Goal: Task Accomplishment & Management: Use online tool/utility

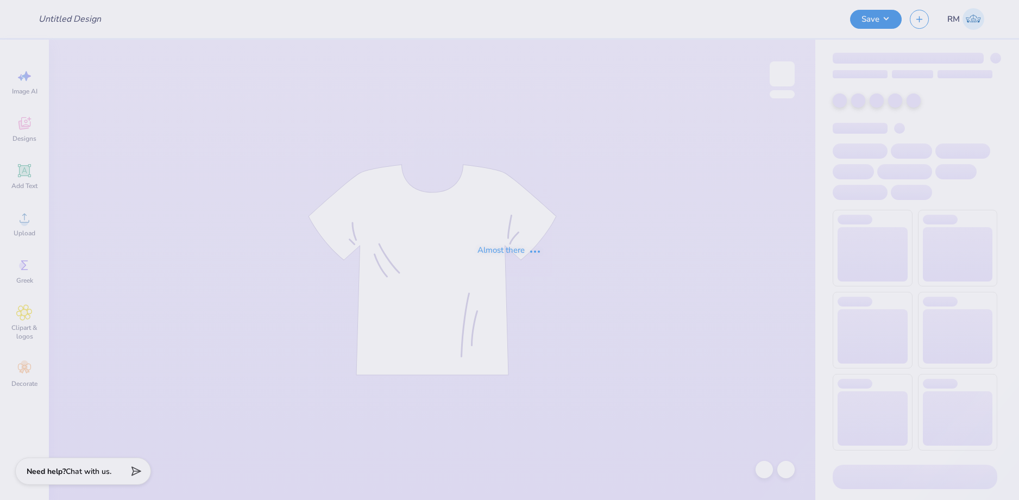
type input "White w Blue Text"
type input "12"
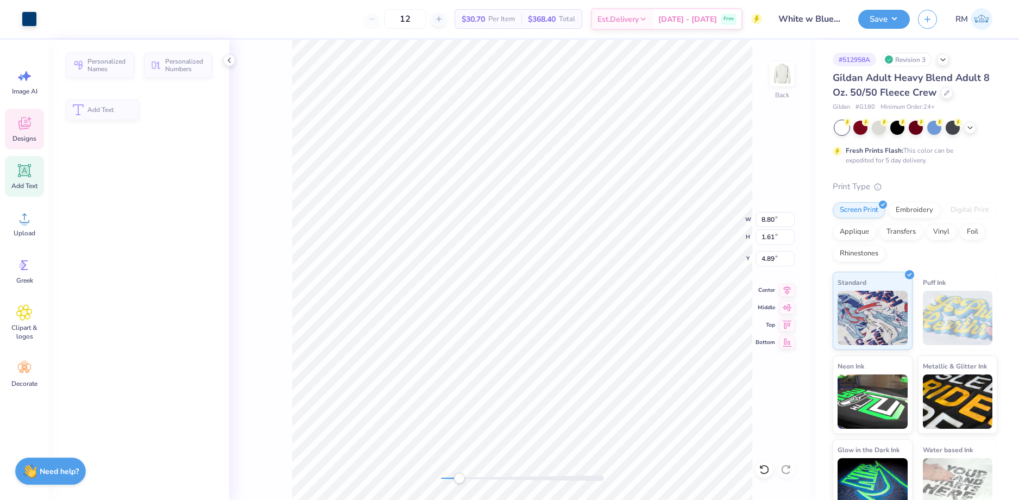
type input "8.80"
type input "1.61"
type input "4.89"
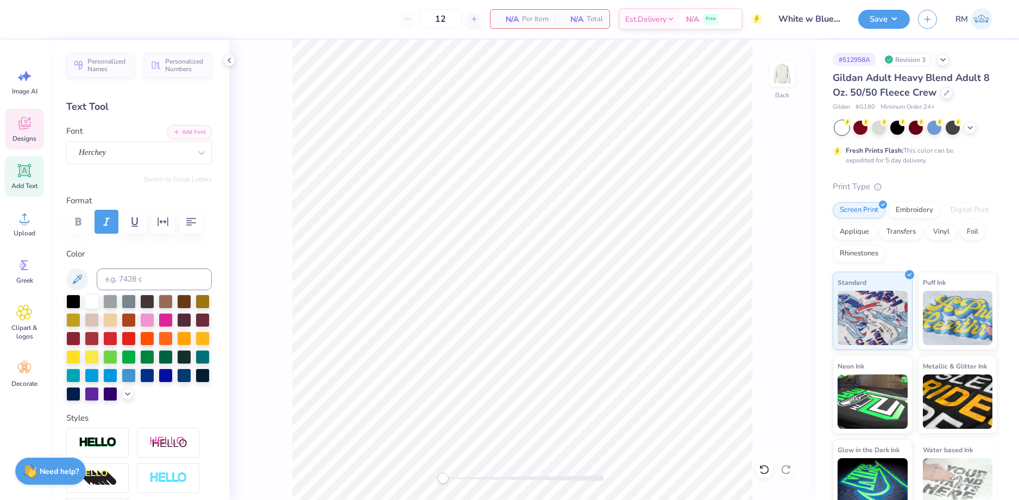
click at [23, 133] on div "Designs" at bounding box center [24, 129] width 39 height 41
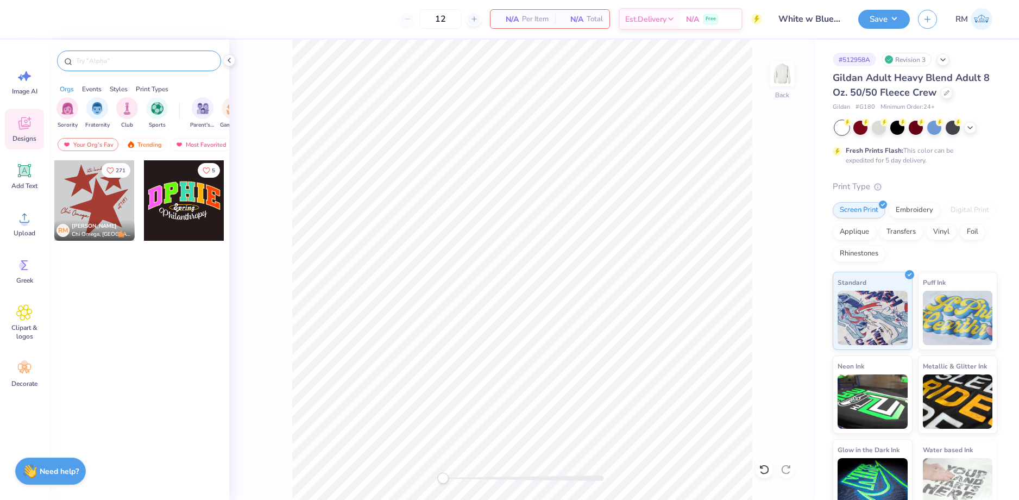
click at [167, 62] on input "text" at bounding box center [144, 60] width 139 height 11
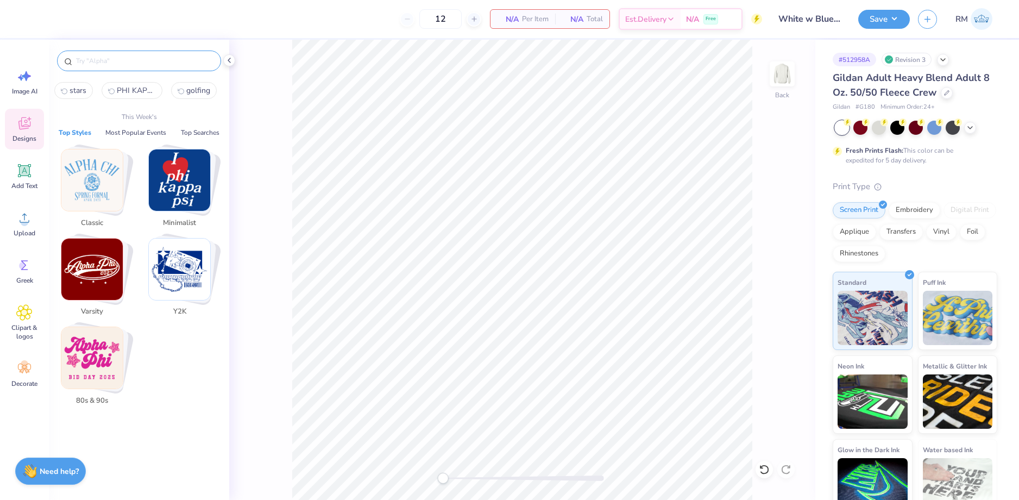
paste input "Primadonna Typography PR Shorts"
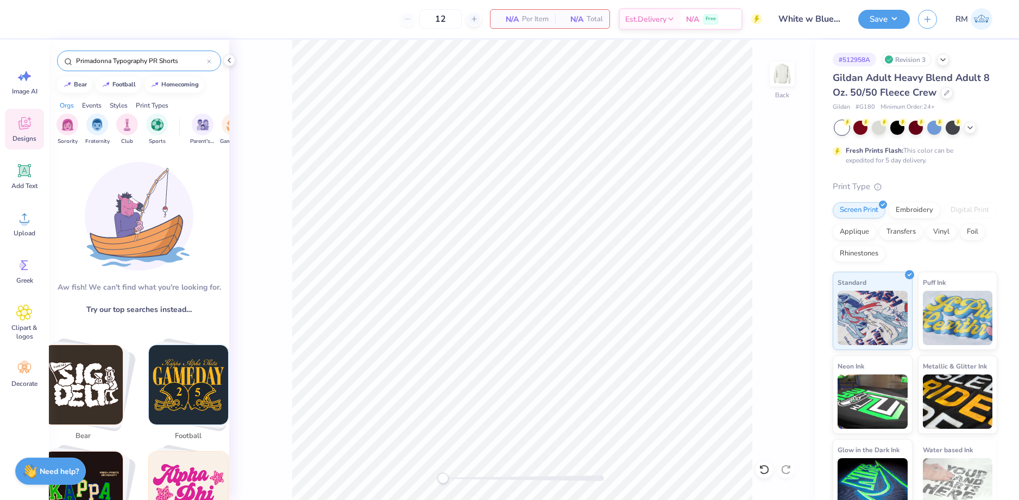
click at [183, 58] on input "Primadonna Typography PR Shorts" at bounding box center [141, 60] width 132 height 11
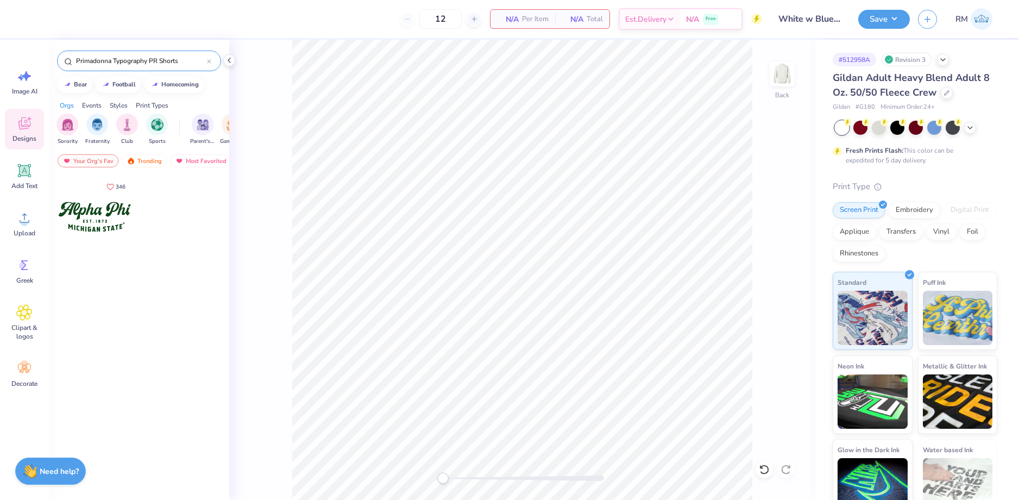
click at [183, 58] on input "Primadonna Typography PR Shorts" at bounding box center [141, 60] width 132 height 11
type input "Primadonna Typography PR Shorts"
click at [80, 210] on div at bounding box center [94, 217] width 80 height 80
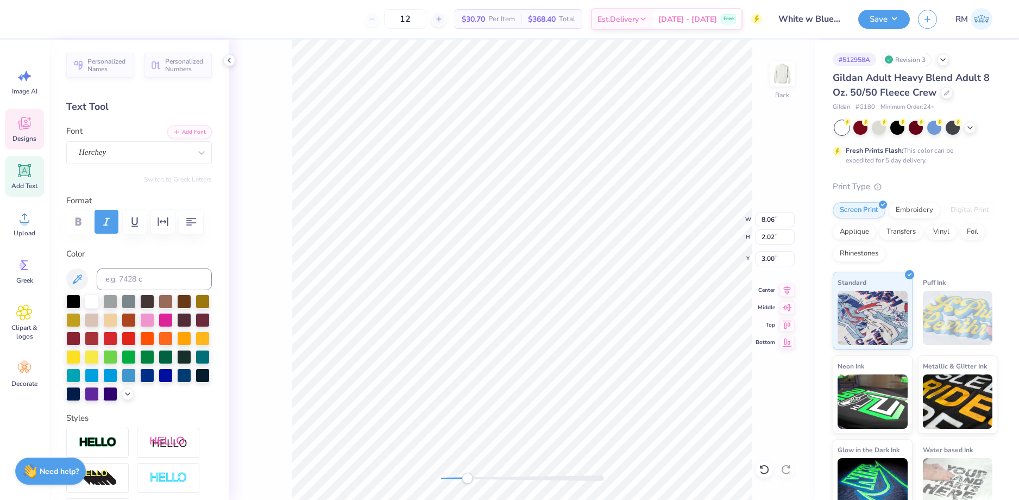
scroll to position [9, 1]
type textarea "A"
type textarea "Penn State"
type input "6.16"
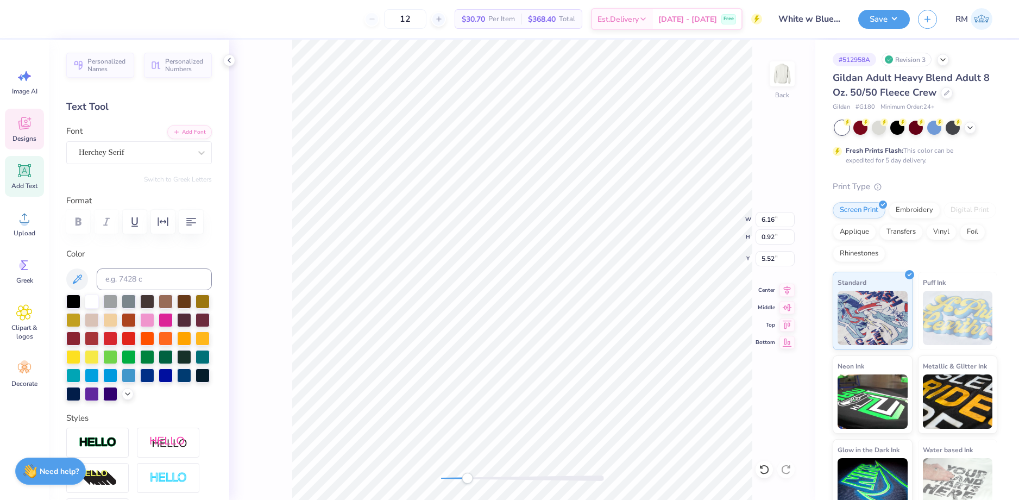
type input "0.92"
type input "5.52"
type textarea "HOSPITALITY"
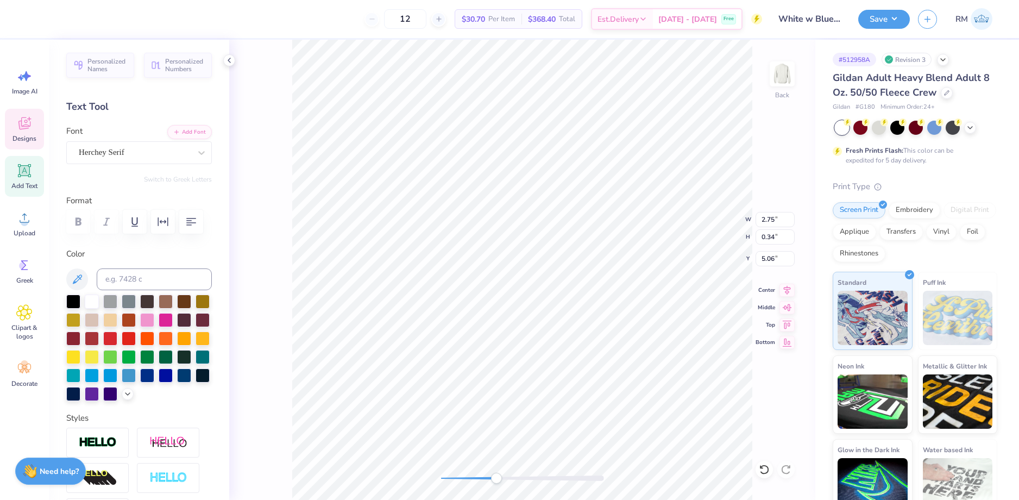
type input "4.81"
type input "0.84"
click at [585, 296] on li "Duplicate" at bounding box center [587, 295] width 85 height 21
type input "6.43"
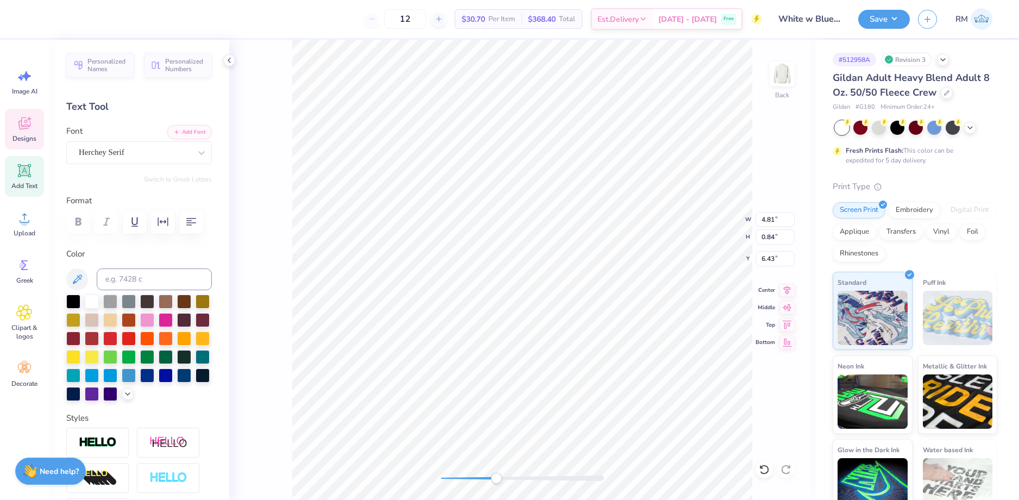
type textarea "EST. 1937"
type input "1.54"
type input "0.35"
type input "6.61"
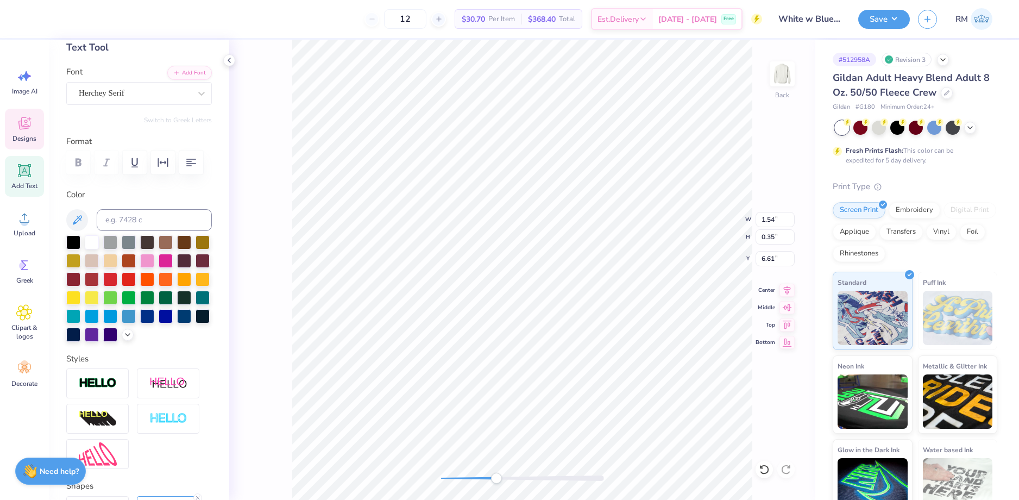
scroll to position [193, 0]
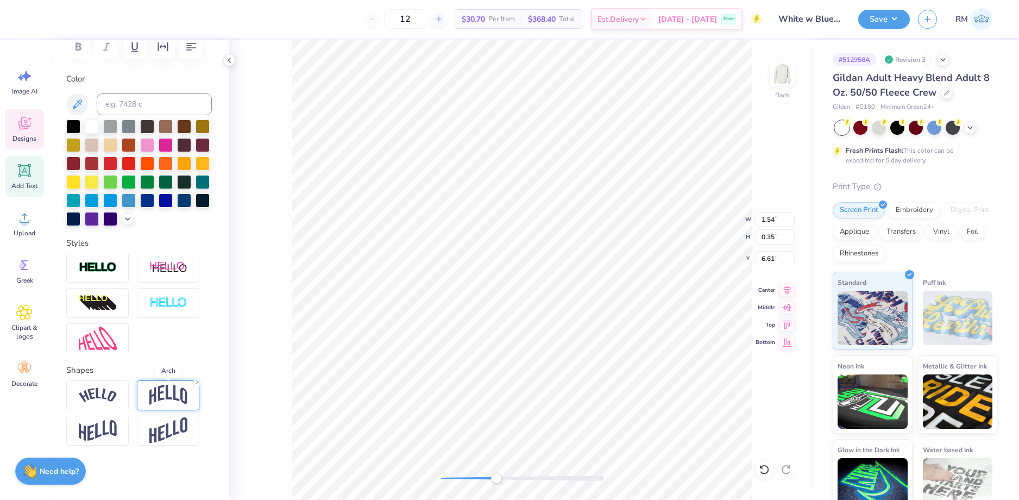
click at [159, 393] on img at bounding box center [168, 395] width 38 height 21
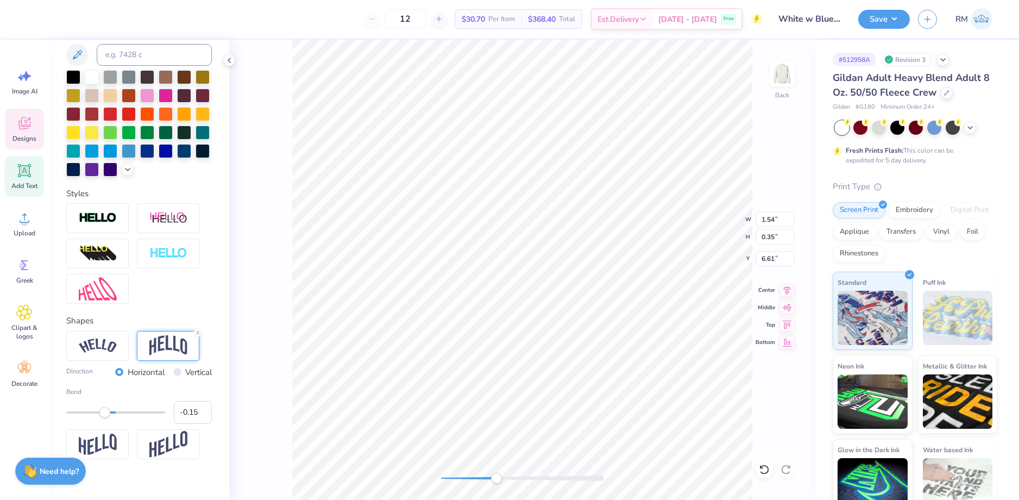
scroll to position [256, 0]
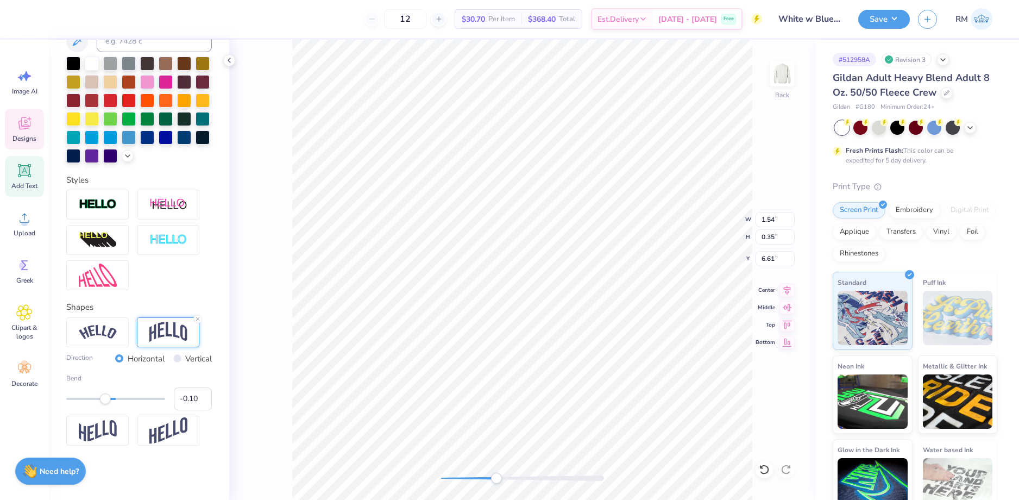
type input "-0.09"
click at [108, 402] on div "Accessibility label" at bounding box center [107, 398] width 11 height 11
type input "-0.22"
drag, startPoint x: 110, startPoint y: 400, endPoint x: 102, endPoint y: 400, distance: 8.7
click at [102, 400] on div "Accessibility label" at bounding box center [101, 398] width 11 height 11
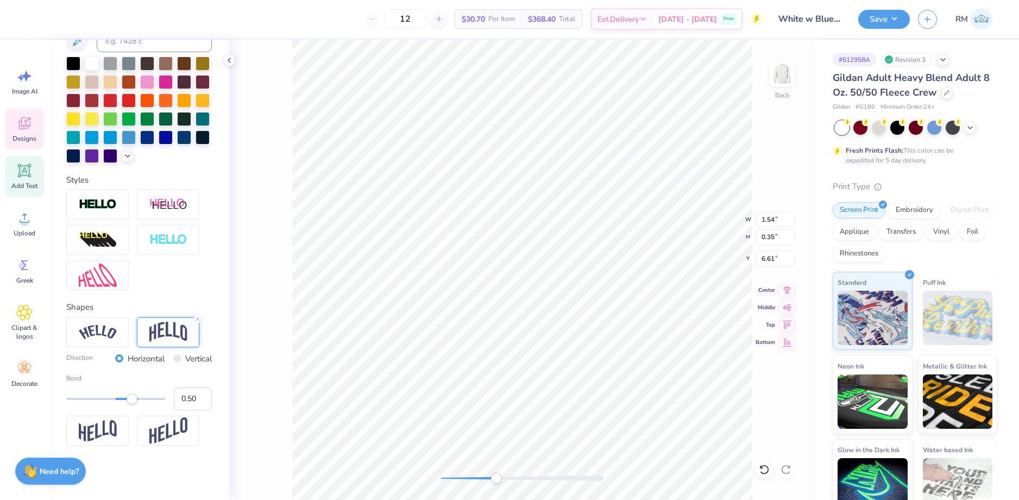
type input "0.51"
drag, startPoint x: 102, startPoint y: 400, endPoint x: 135, endPoint y: 401, distance: 33.2
click at [135, 401] on div "Accessibility label" at bounding box center [134, 398] width 11 height 11
type input "0.20"
drag, startPoint x: 135, startPoint y: 401, endPoint x: 120, endPoint y: 399, distance: 14.8
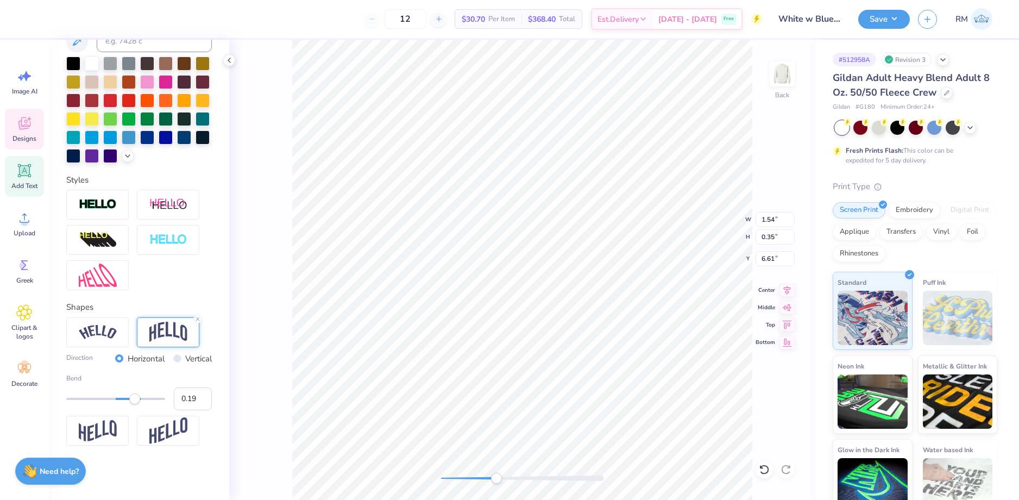
click at [129, 399] on div "Accessibility label" at bounding box center [134, 398] width 11 height 11
click at [198, 316] on icon at bounding box center [198, 319] width 7 height 7
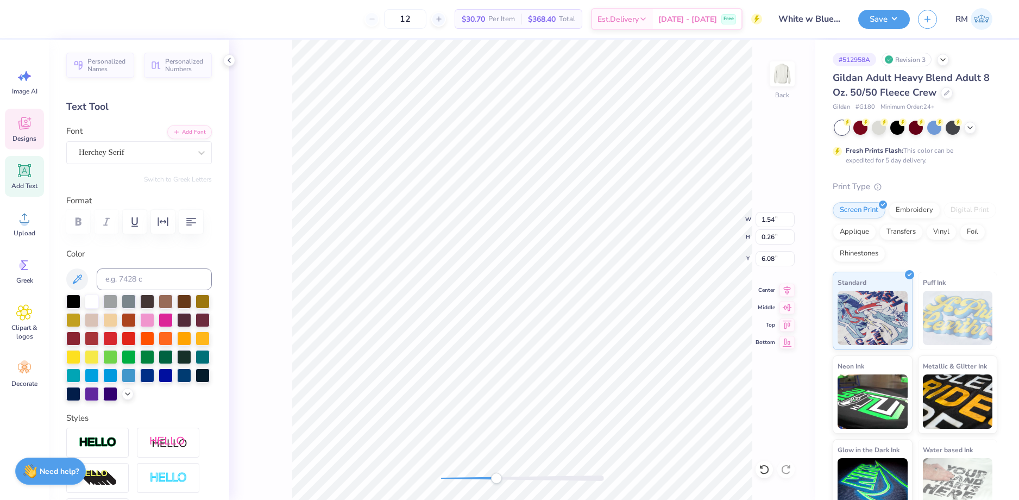
scroll to position [9, 2]
click at [160, 218] on icon "button" at bounding box center [163, 221] width 13 height 13
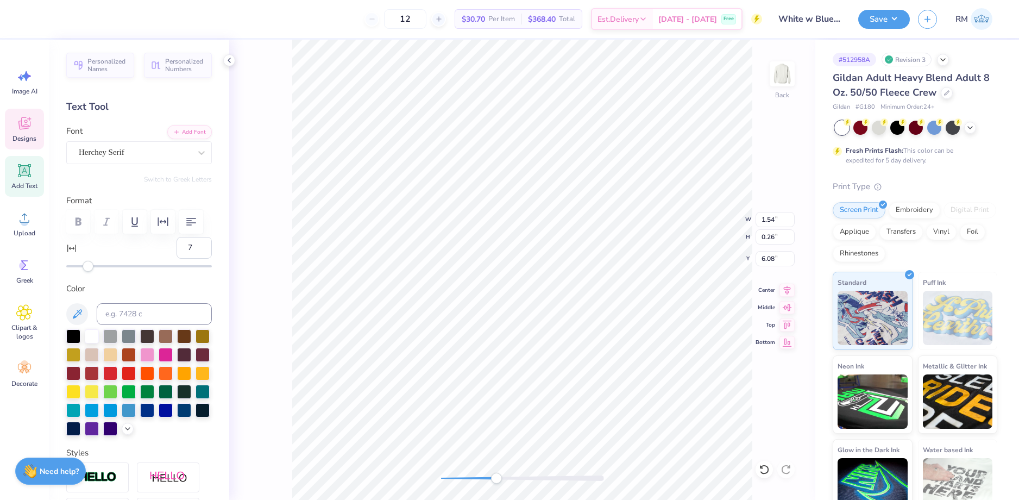
type input "8"
drag, startPoint x: 88, startPoint y: 264, endPoint x: 99, endPoint y: 264, distance: 10.9
click at [93, 264] on div "Accessibility label" at bounding box center [88, 266] width 11 height 11
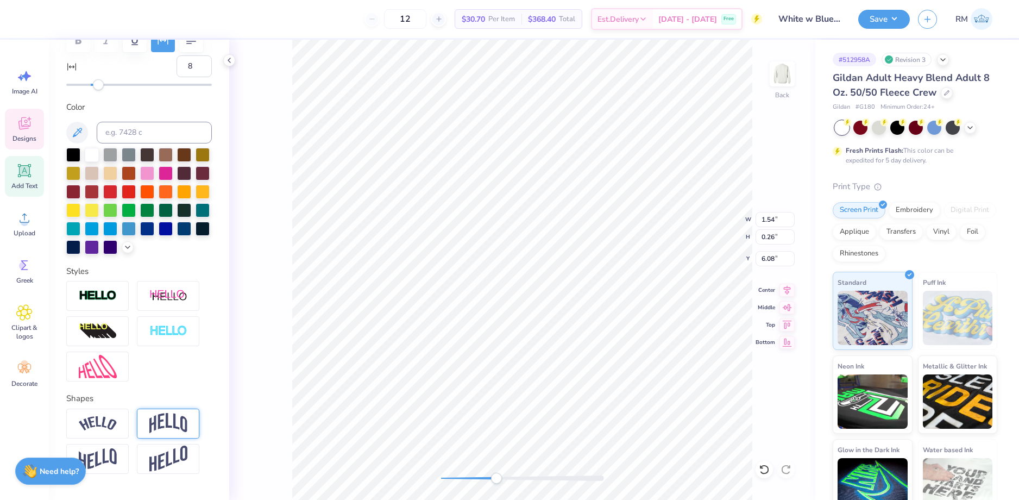
scroll to position [217, 0]
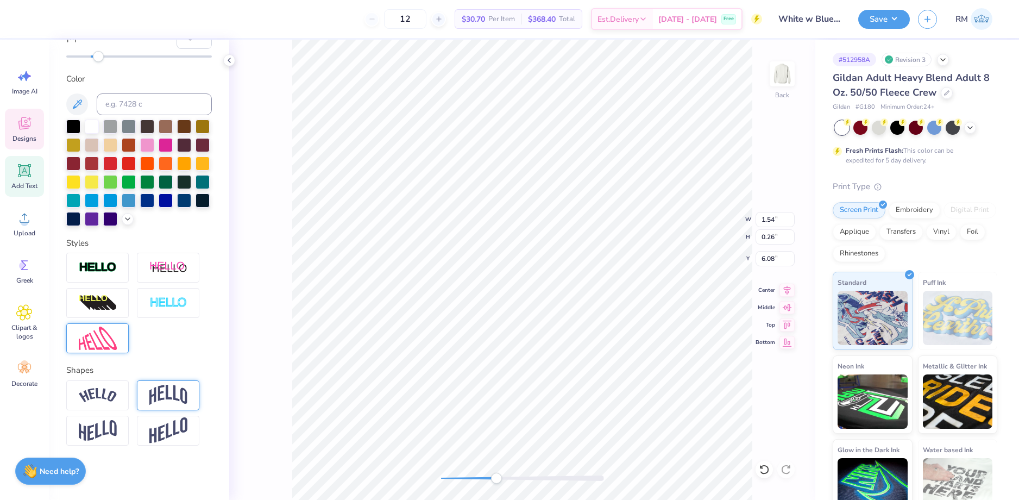
click at [108, 350] on img at bounding box center [98, 338] width 38 height 23
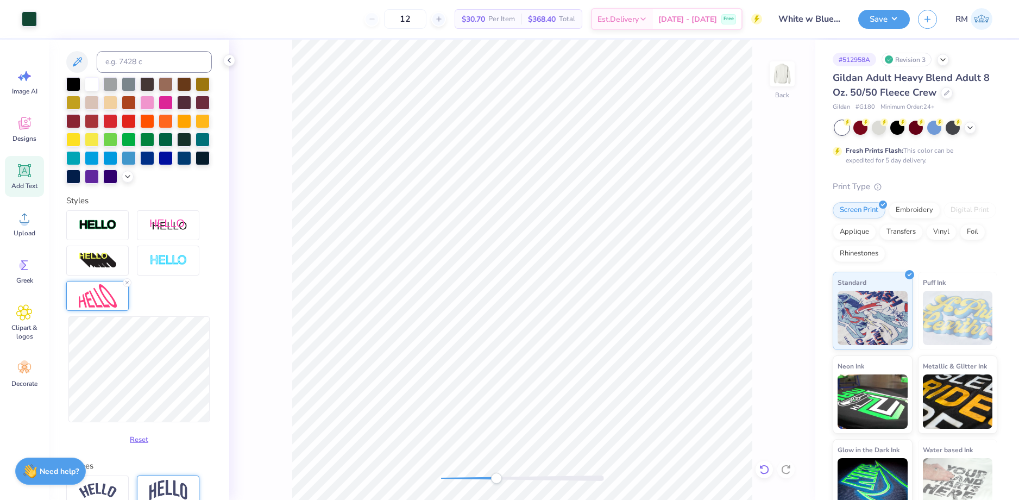
click at [766, 465] on icon at bounding box center [764, 469] width 11 height 11
type input "4.81"
type input "1.48"
type input "5.43"
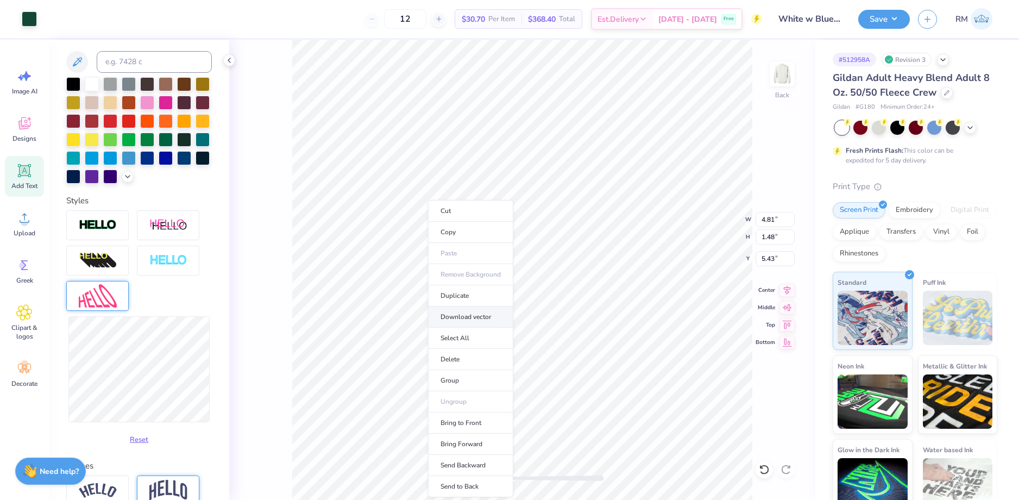
click at [481, 311] on li "Download vector" at bounding box center [470, 316] width 85 height 21
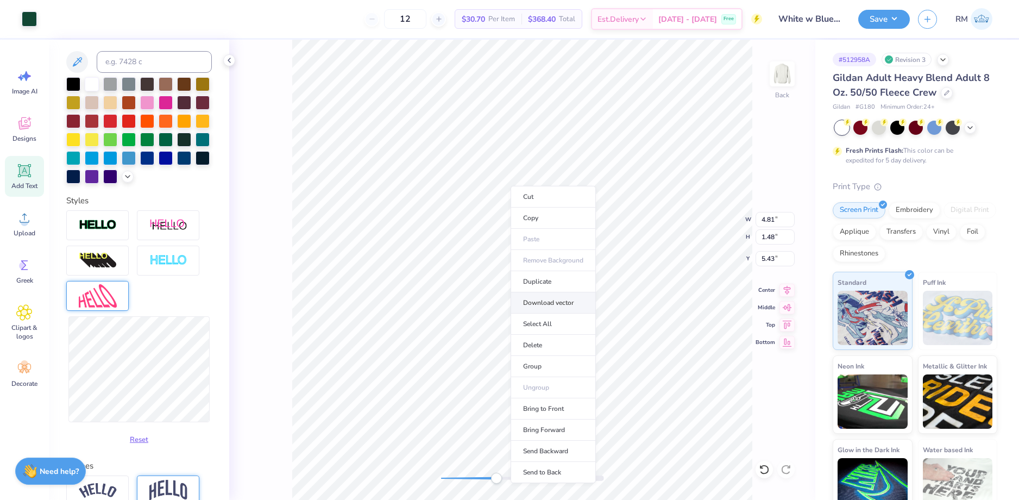
click at [558, 303] on li "Download vector" at bounding box center [553, 302] width 85 height 21
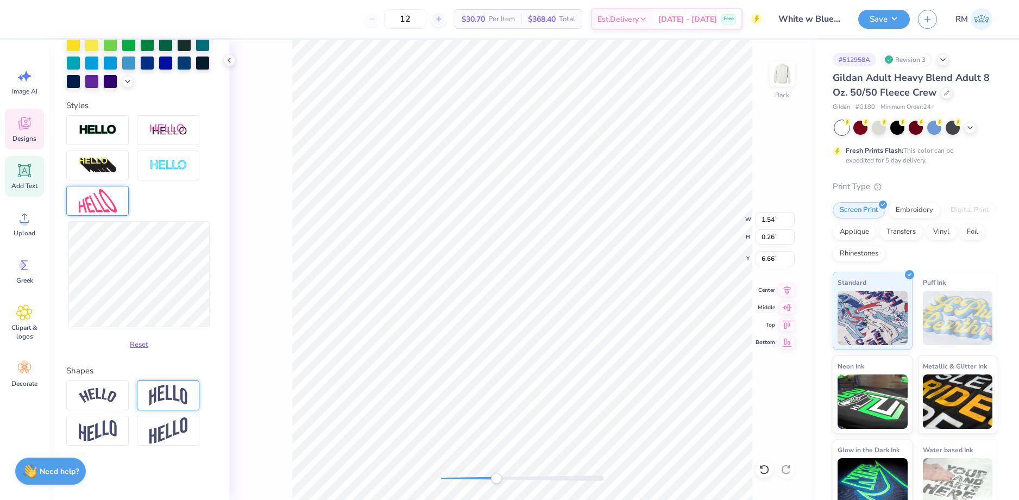
scroll to position [331, 0]
click at [136, 343] on button "Reset" at bounding box center [139, 342] width 28 height 18
click at [159, 436] on img at bounding box center [168, 430] width 38 height 27
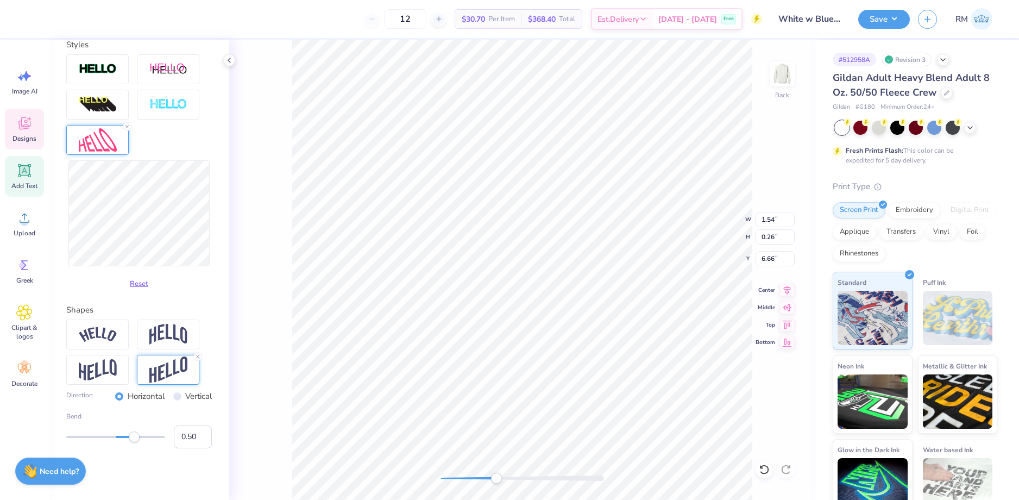
scroll to position [395, 0]
type input "-0.38"
drag, startPoint x: 130, startPoint y: 433, endPoint x: 95, endPoint y: 427, distance: 36.3
click at [95, 427] on div "Bend -0.38" at bounding box center [139, 427] width 146 height 37
type input "-0.44"
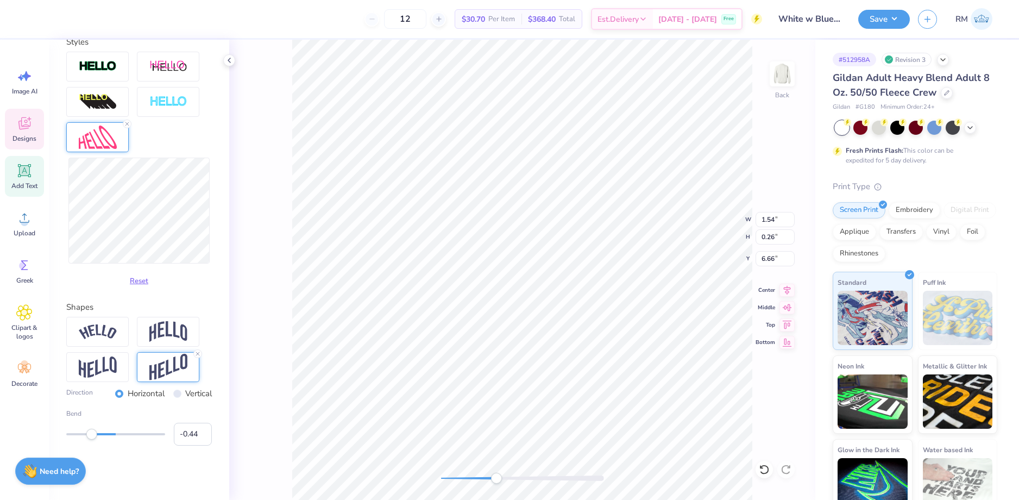
click at [92, 436] on div "Accessibility label" at bounding box center [91, 434] width 11 height 11
type input "-0.23"
drag, startPoint x: 95, startPoint y: 436, endPoint x: 101, endPoint y: 436, distance: 6.5
click at [101, 436] on div "Accessibility label" at bounding box center [100, 434] width 11 height 11
type input "-0.20"
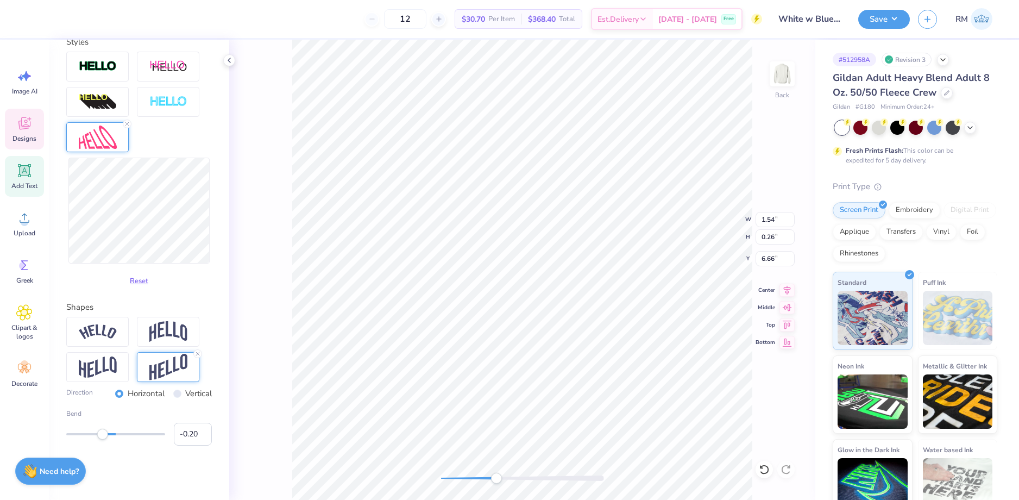
click at [103, 436] on div "Accessibility label" at bounding box center [102, 434] width 11 height 11
type input "-0.10"
click at [107, 436] on div "Accessibility label" at bounding box center [106, 434] width 11 height 11
type input "-0.14"
click at [105, 436] on div "Accessibility label" at bounding box center [105, 434] width 11 height 11
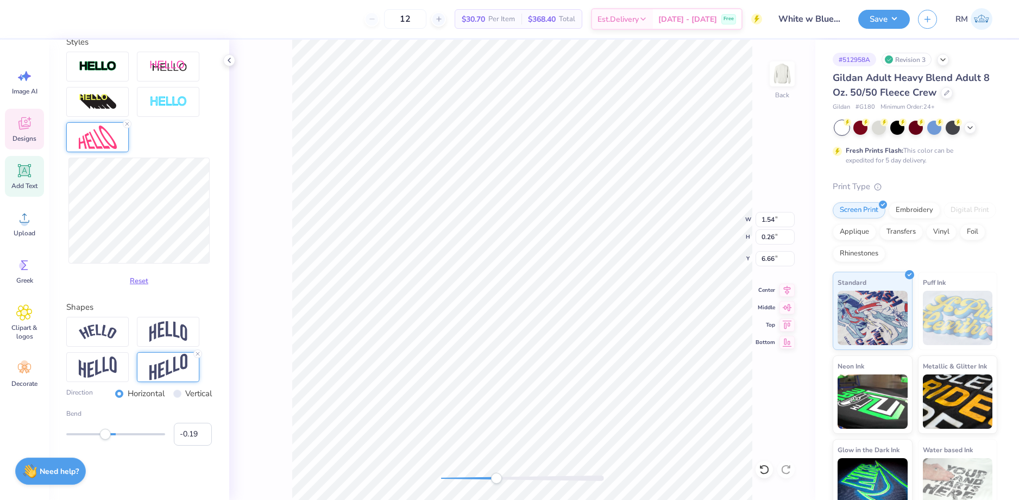
type input "-0.20"
click at [103, 436] on div "Accessibility label" at bounding box center [102, 434] width 11 height 11
click at [173, 394] on input "Vertical" at bounding box center [177, 394] width 8 height 8
radio input "true"
click at [115, 392] on input "Horizontal" at bounding box center [119, 394] width 8 height 8
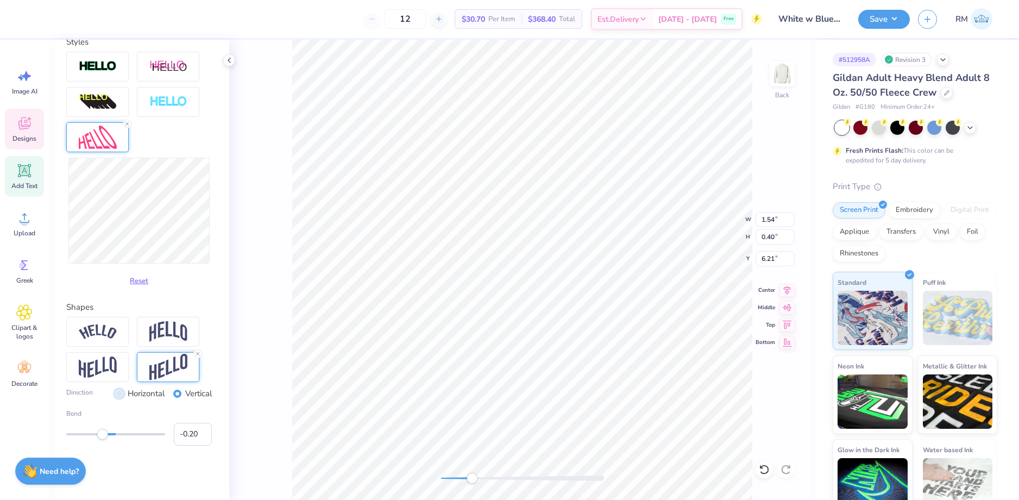
radio input "true"
click at [179, 331] on img at bounding box center [168, 331] width 38 height 21
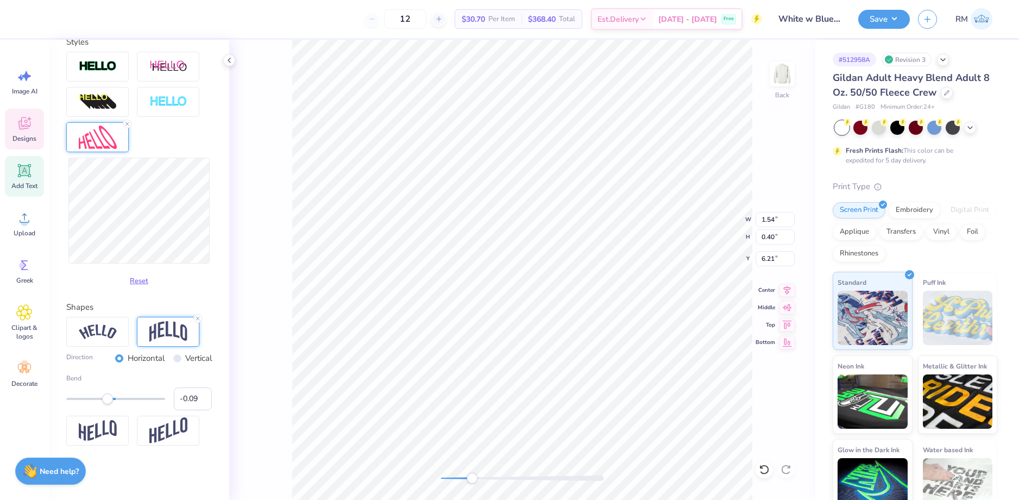
type input "-0.08"
click at [108, 400] on div "Accessibility label" at bounding box center [107, 398] width 11 height 11
type input "-0.10"
click at [107, 400] on div "Accessibility label" at bounding box center [107, 398] width 11 height 11
type input "-0.15"
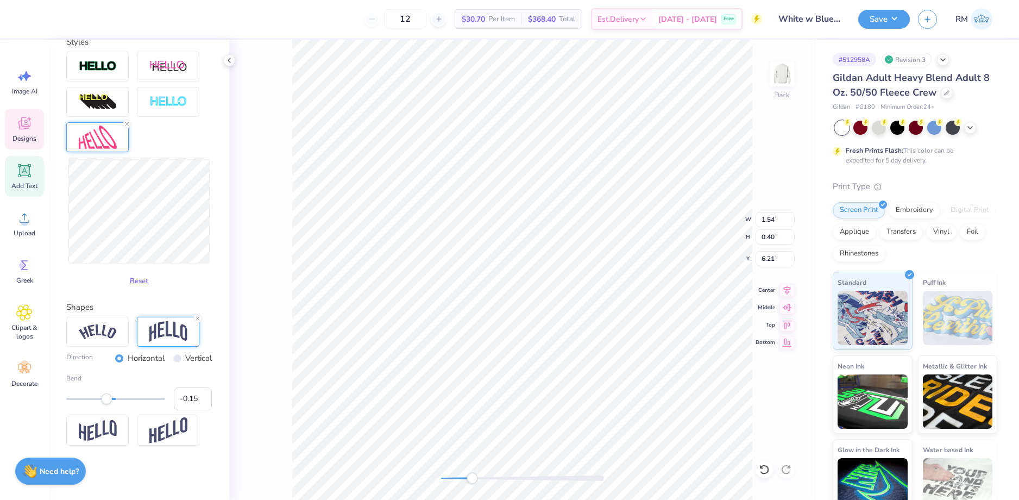
click at [105, 400] on div "Accessibility label" at bounding box center [106, 398] width 11 height 11
type input "2.75"
type input "0.34"
type input "7.35"
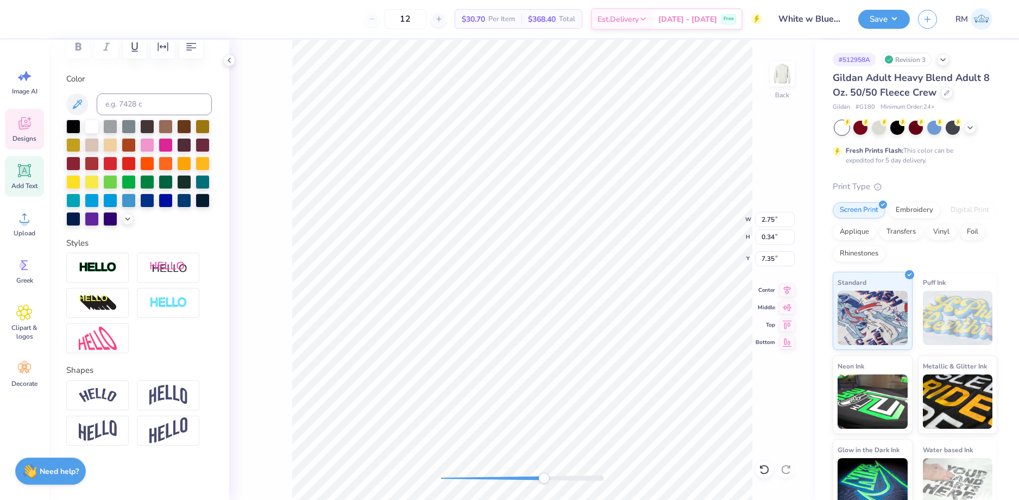
scroll to position [193, 0]
type input "1.78"
type input "0.49"
click at [513, 295] on li "Duplicate" at bounding box center [506, 295] width 85 height 21
type input "7.09"
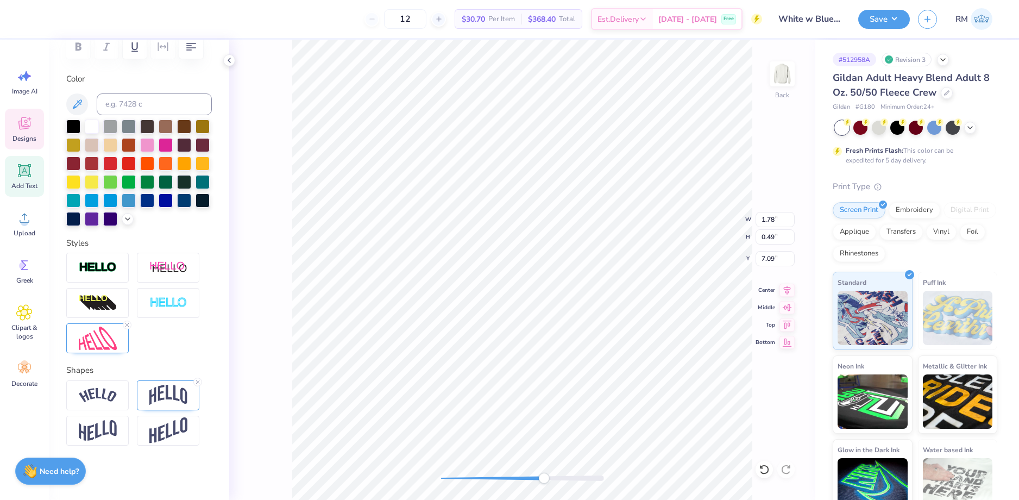
type input "2.75"
type input "0.34"
type input "7.35"
click at [174, 265] on div "12 $30.70 Per Item $368.40 Total Est. Delivery [DATE] - [DATE] Free Design Titl…" at bounding box center [509, 250] width 1019 height 500
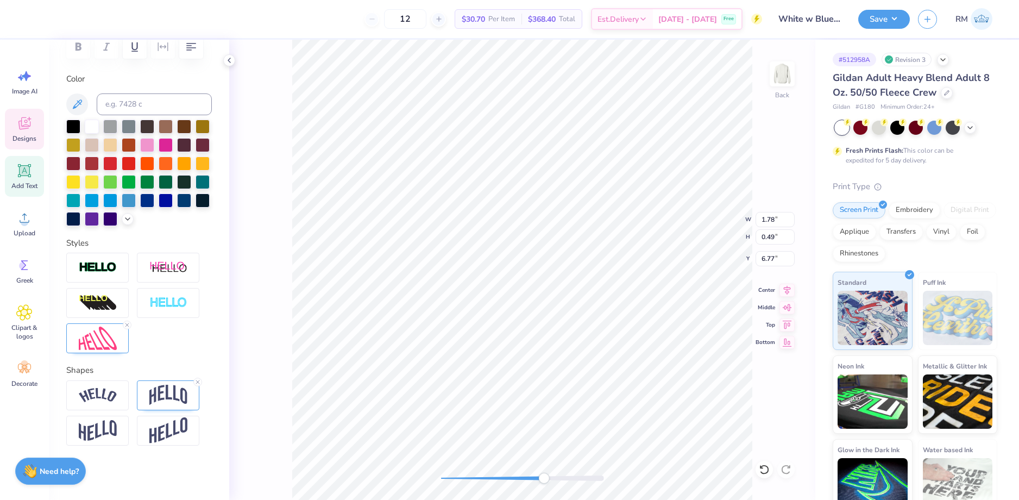
type textarea "1937"
click at [198, 381] on icon at bounding box center [198, 382] width 7 height 7
click at [127, 326] on icon at bounding box center [127, 325] width 7 height 7
click at [173, 400] on img at bounding box center [168, 395] width 38 height 21
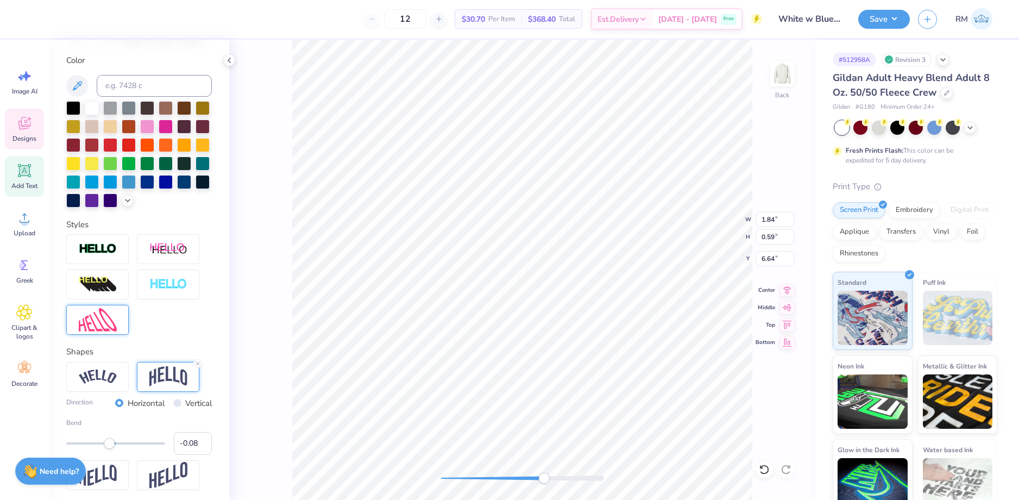
type input "-0.10"
drag, startPoint x: 135, startPoint y: 465, endPoint x: 107, endPoint y: 467, distance: 27.8
click at [107, 449] on div "Accessibility label" at bounding box center [107, 443] width 11 height 11
click at [102, 331] on img at bounding box center [98, 319] width 38 height 23
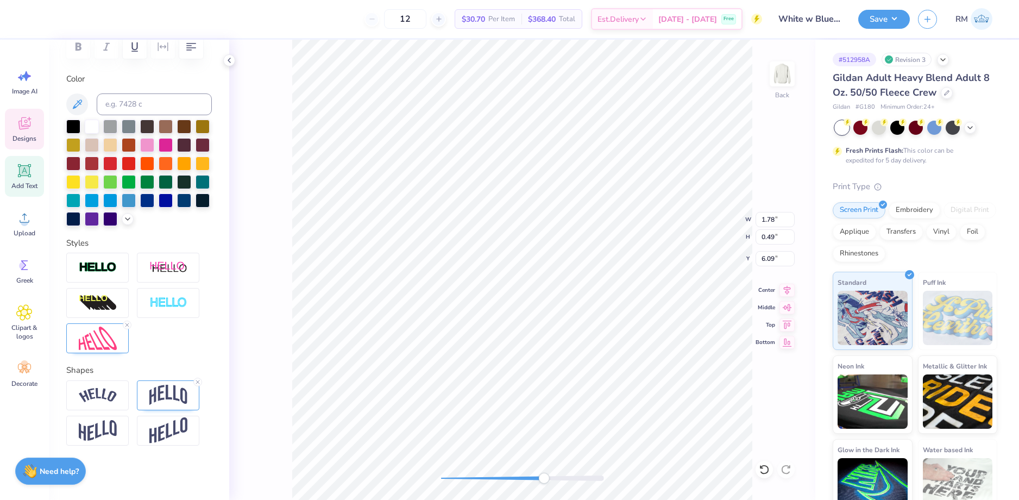
scroll to position [9, 3]
type textarea "EST."
click at [769, 468] on icon at bounding box center [764, 469] width 11 height 11
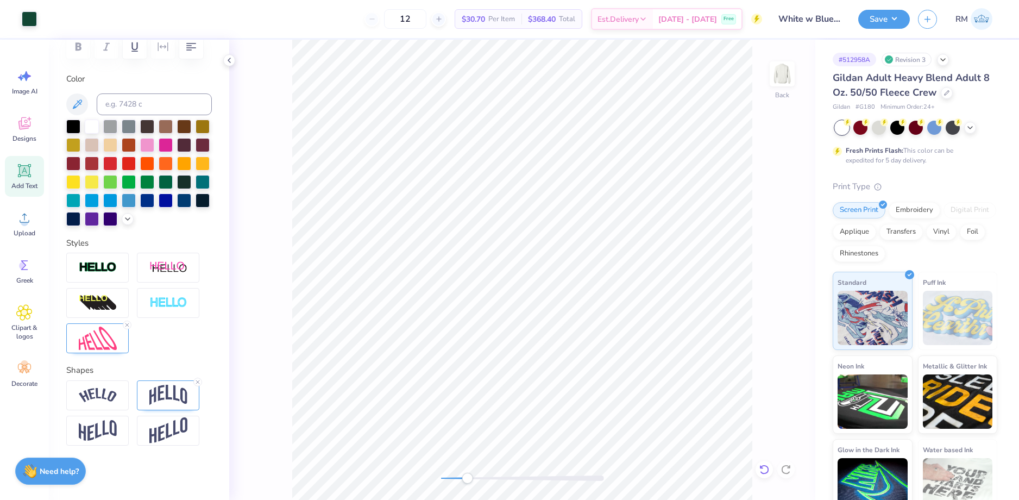
click at [769, 468] on icon at bounding box center [764, 469] width 11 height 11
type input "2.10"
type input "0.57"
type input "6.12"
click at [110, 344] on img at bounding box center [98, 338] width 38 height 23
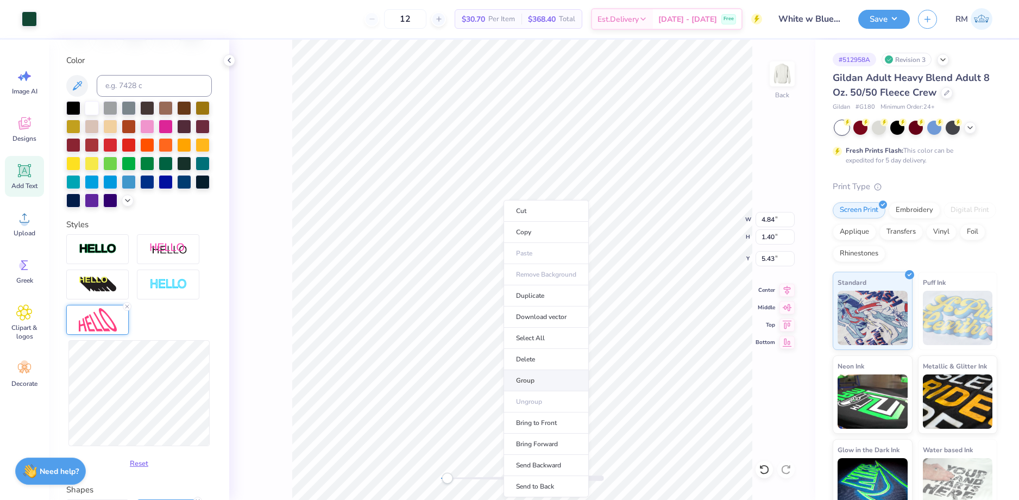
click at [541, 381] on li "Group" at bounding box center [546, 380] width 85 height 21
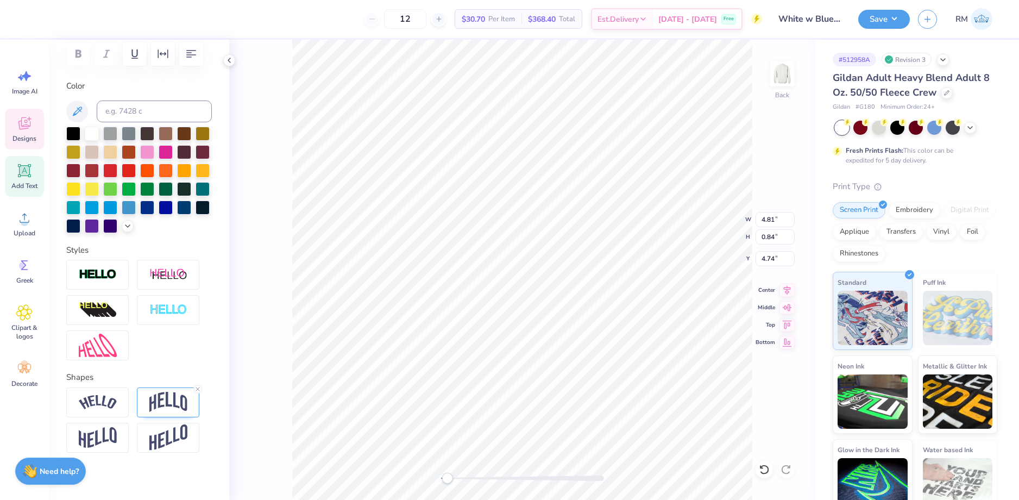
scroll to position [193, 0]
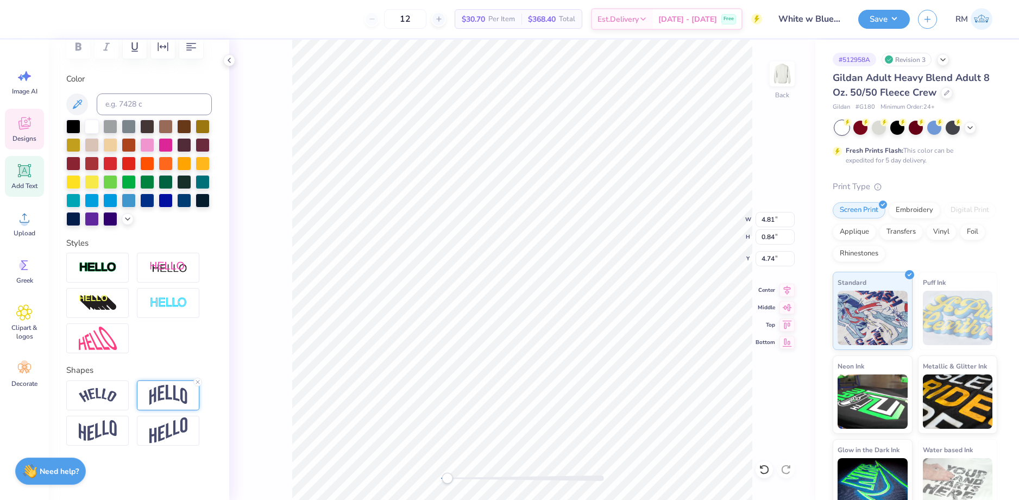
click at [170, 406] on div at bounding box center [168, 395] width 62 height 30
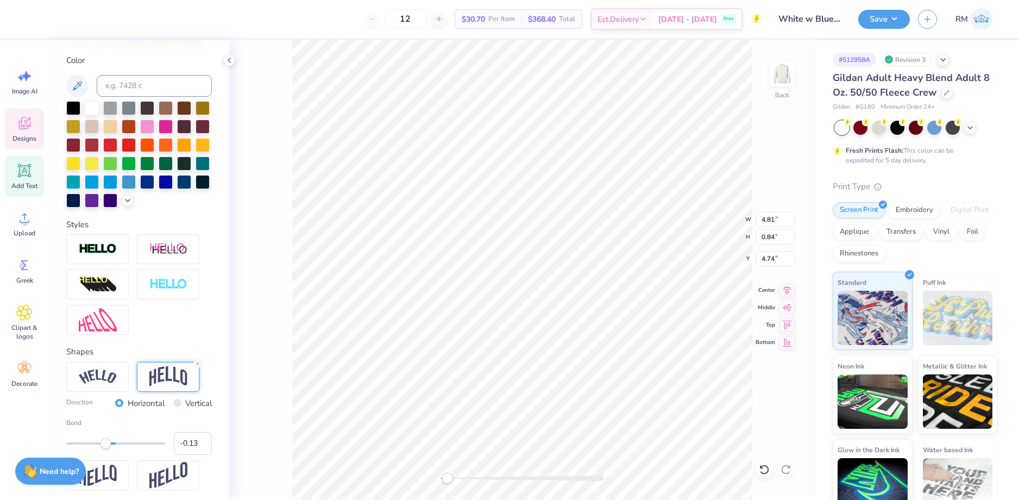
type input "-0.10"
click at [107, 449] on div "Accessibility label" at bounding box center [107, 443] width 11 height 11
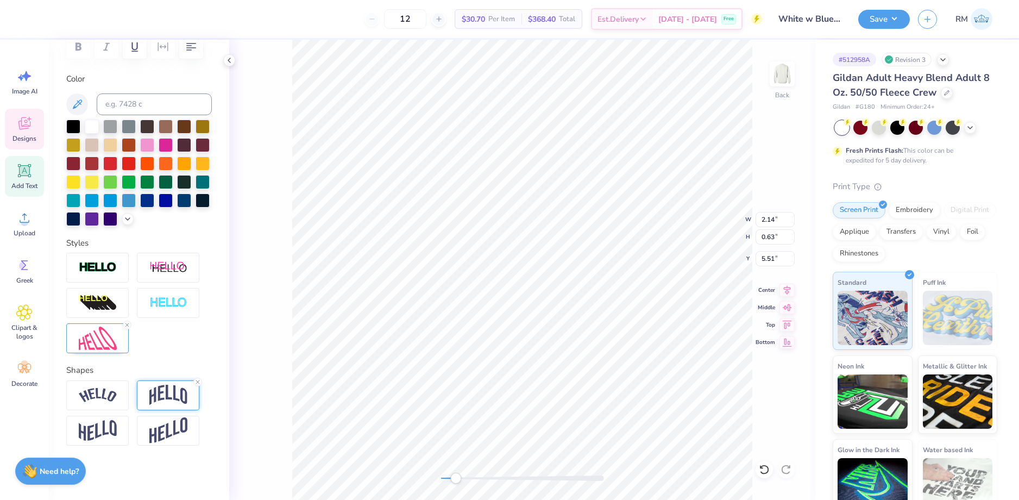
click at [149, 392] on img at bounding box center [168, 395] width 38 height 21
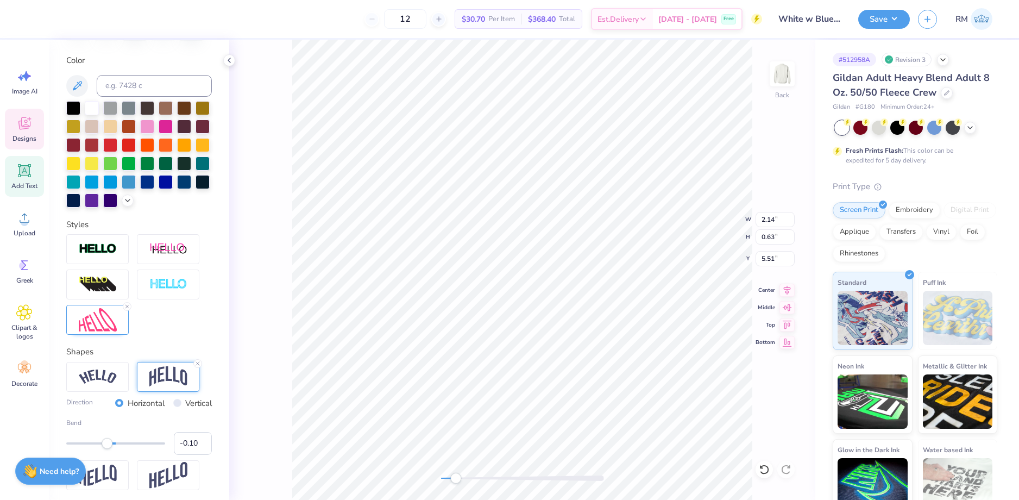
type input "-0.09"
click at [108, 449] on div "Accessibility label" at bounding box center [107, 443] width 11 height 11
click at [105, 331] on img at bounding box center [98, 319] width 38 height 23
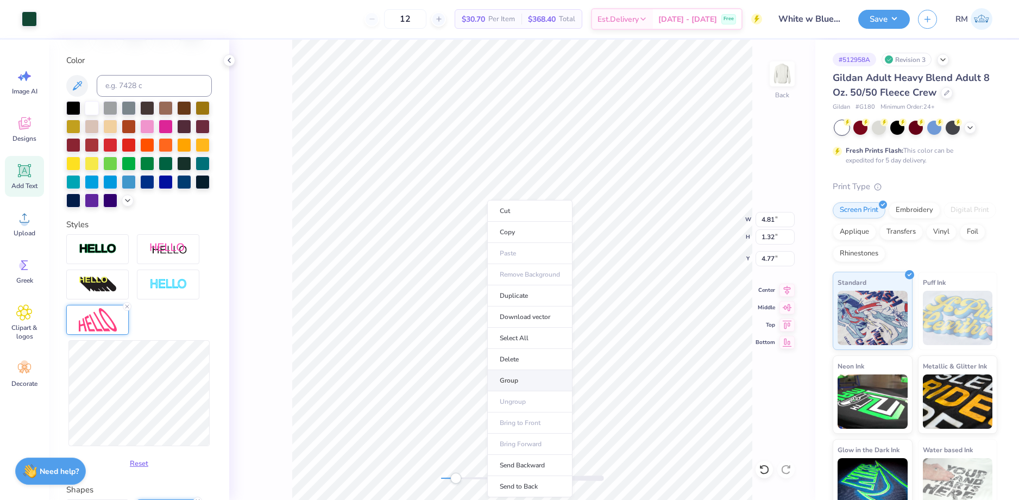
click at [514, 376] on li "Group" at bounding box center [529, 380] width 85 height 21
type input "5.14"
type input "1.40"
type input "4.89"
type input "5.31"
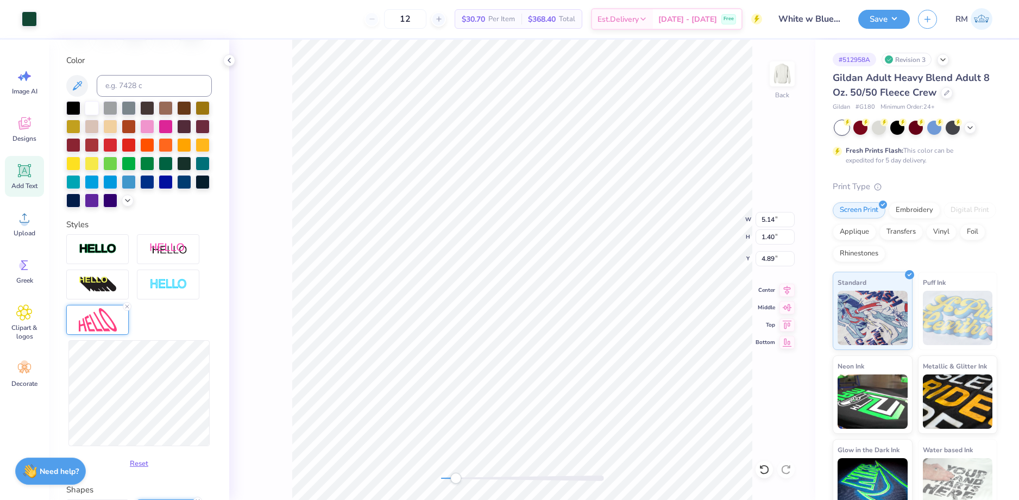
type input "1.45"
click at [565, 362] on li "Group" at bounding box center [581, 366] width 85 height 21
type input "8.00"
type input "3.31"
click at [764, 259] on input "2.97" at bounding box center [775, 258] width 39 height 15
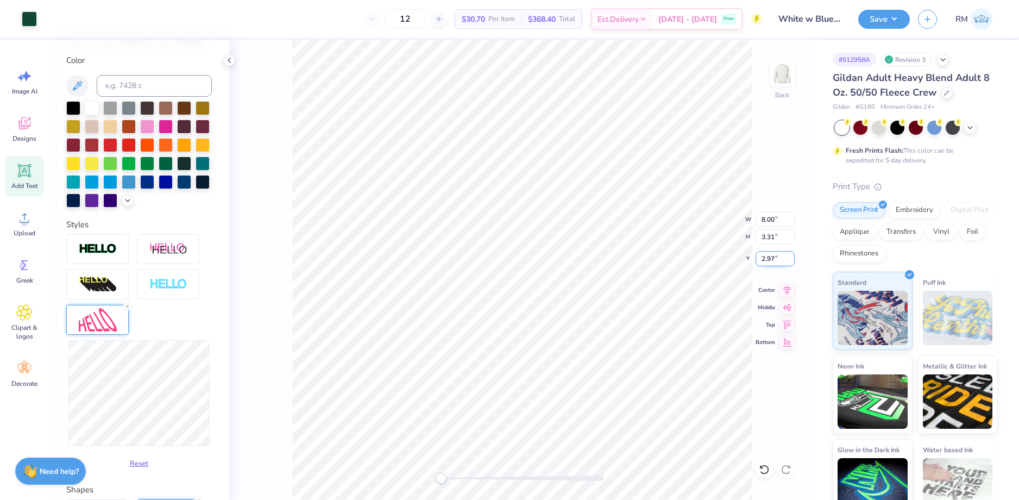
click at [764, 259] on input "2.97" at bounding box center [775, 258] width 39 height 15
type input "3"
click at [32, 15] on div at bounding box center [29, 17] width 15 height 15
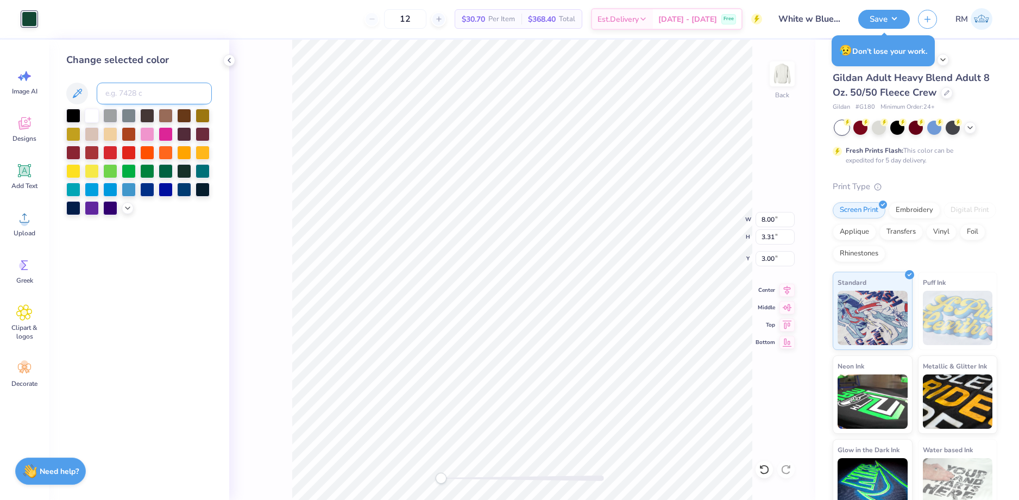
click at [132, 92] on input at bounding box center [154, 94] width 115 height 22
type input "541"
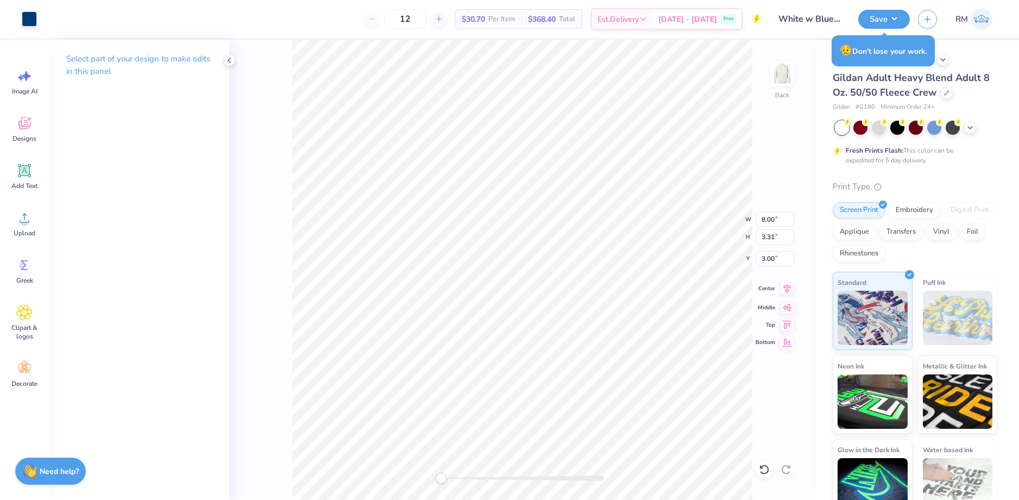
click at [787, 287] on icon at bounding box center [787, 288] width 7 height 9
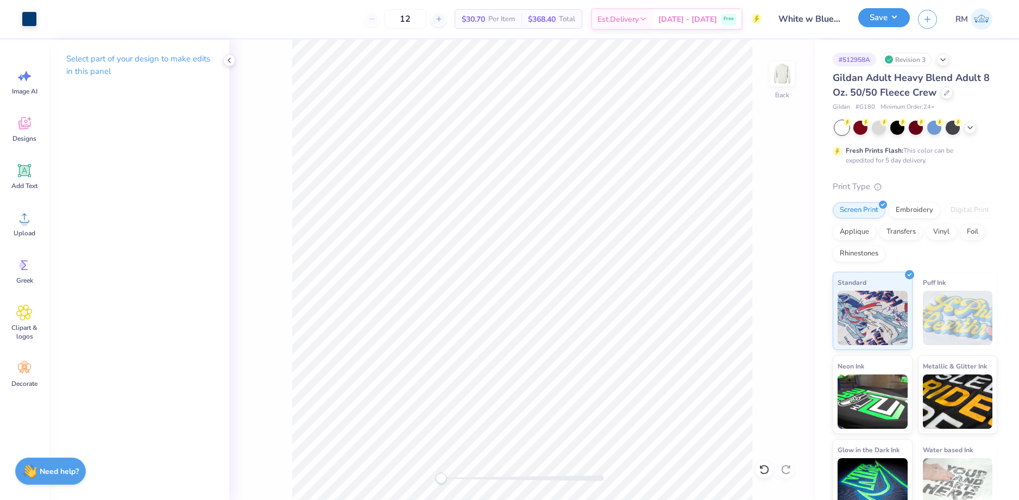
click at [875, 18] on button "Save" at bounding box center [885, 17] width 52 height 19
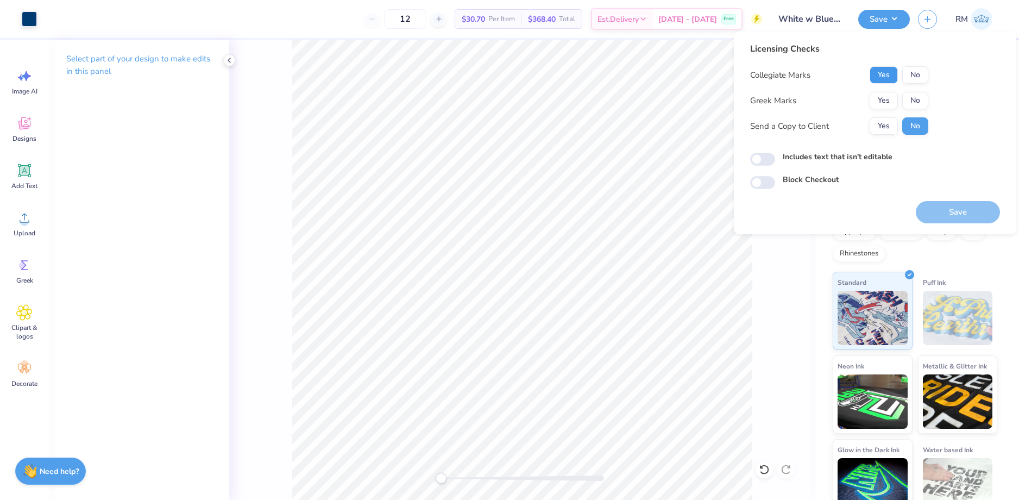
click at [884, 76] on button "Yes" at bounding box center [884, 74] width 28 height 17
click at [920, 97] on button "No" at bounding box center [916, 100] width 26 height 17
click at [961, 215] on button "Save" at bounding box center [958, 212] width 84 height 22
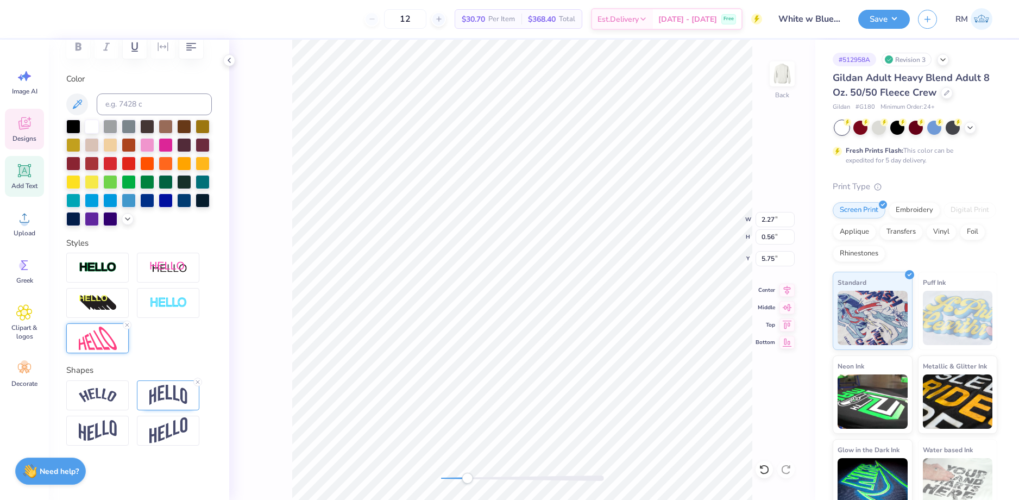
click at [89, 343] on img at bounding box center [98, 338] width 38 height 23
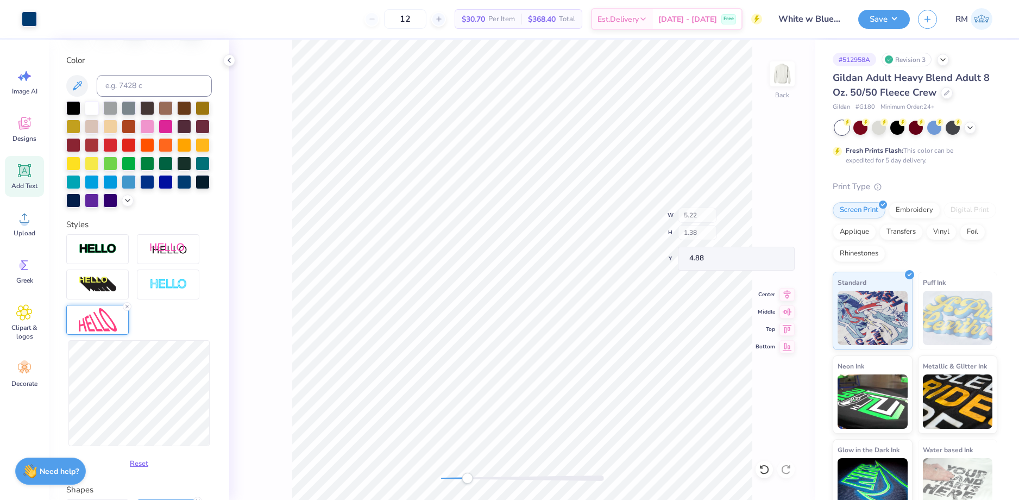
type input "5.22"
type input "1.38"
type input "4.88"
click at [624, 377] on li "Group" at bounding box center [618, 380] width 85 height 21
click at [879, 16] on button "Save" at bounding box center [885, 17] width 52 height 19
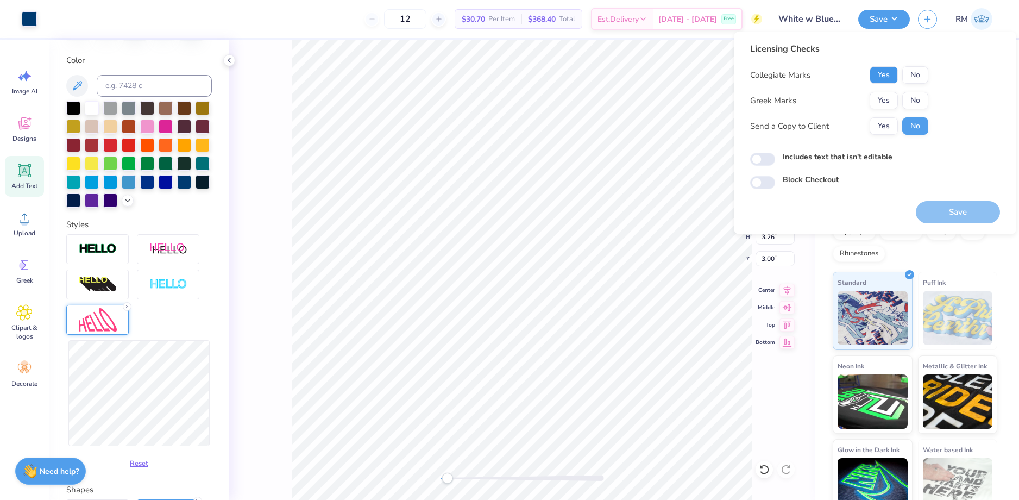
click at [886, 77] on button "Yes" at bounding box center [884, 74] width 28 height 17
click at [921, 96] on button "No" at bounding box center [916, 100] width 26 height 17
click at [959, 202] on button "Save" at bounding box center [958, 212] width 84 height 22
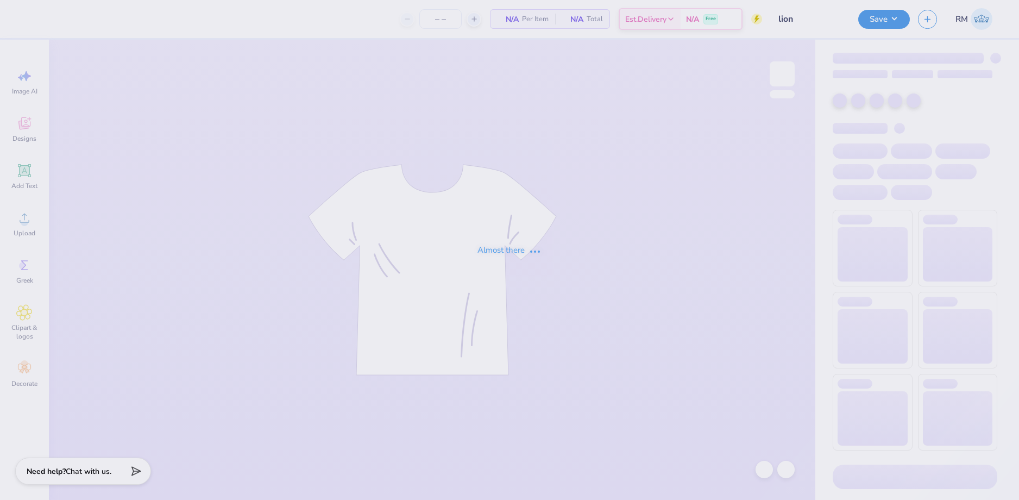
type input "12"
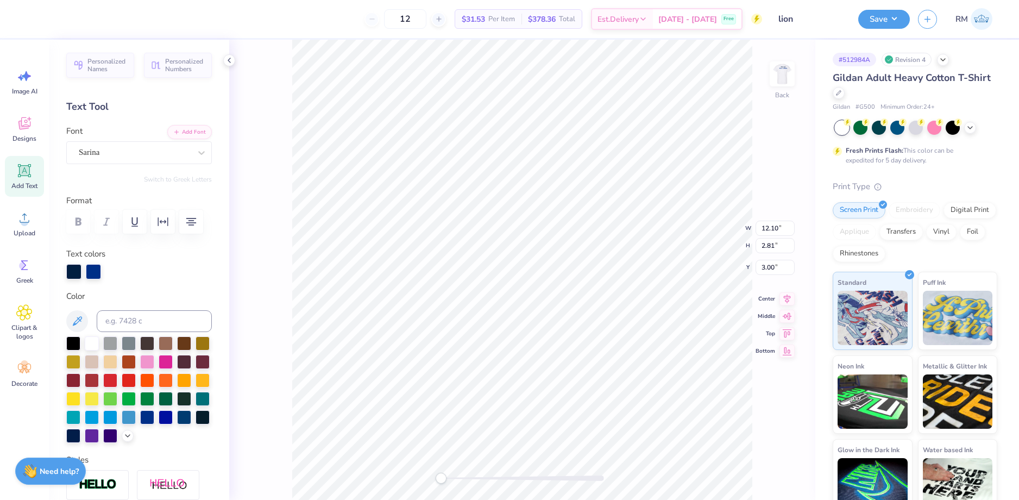
scroll to position [9, 3]
type textarea "Penn State Hospitality"
type input "3.73"
click at [23, 18] on div at bounding box center [29, 17] width 15 height 15
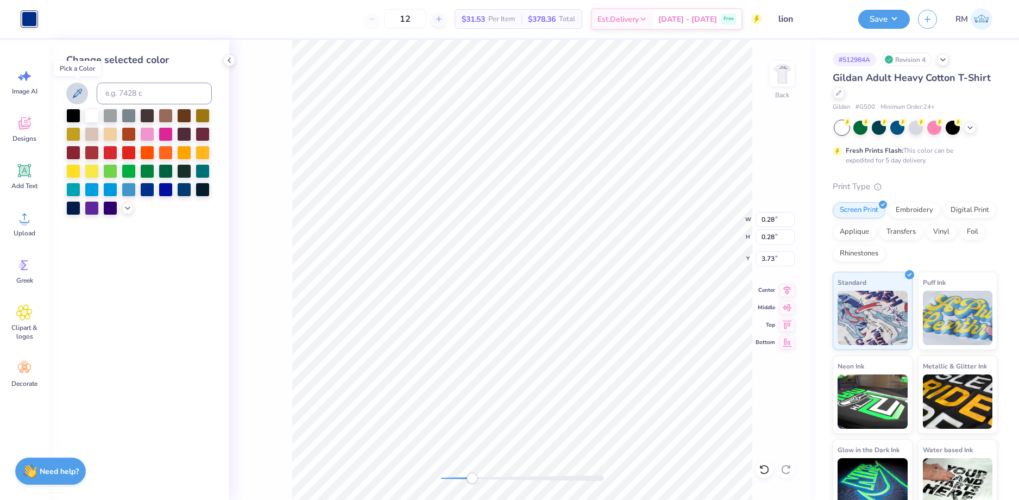
click at [77, 89] on icon at bounding box center [77, 93] width 13 height 13
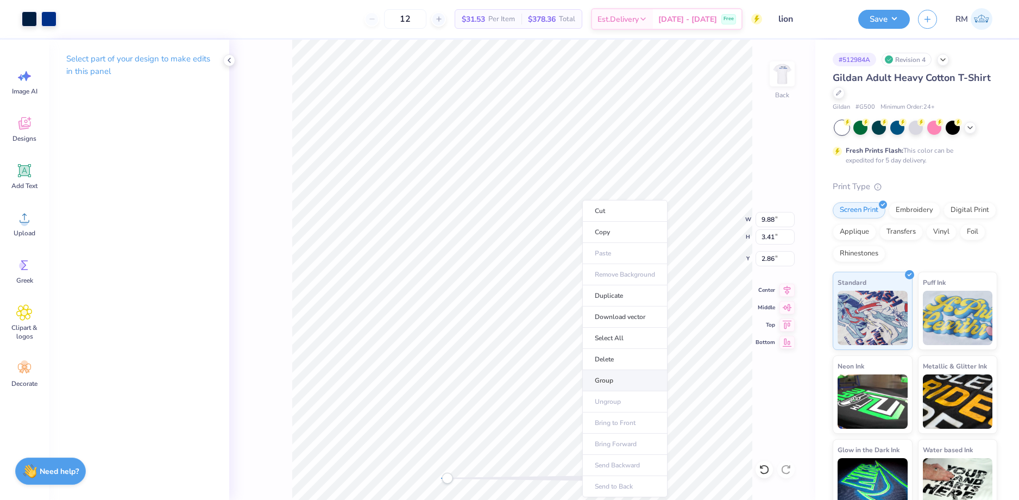
click at [608, 379] on li "Group" at bounding box center [625, 380] width 85 height 21
click at [778, 80] on img at bounding box center [782, 73] width 43 height 43
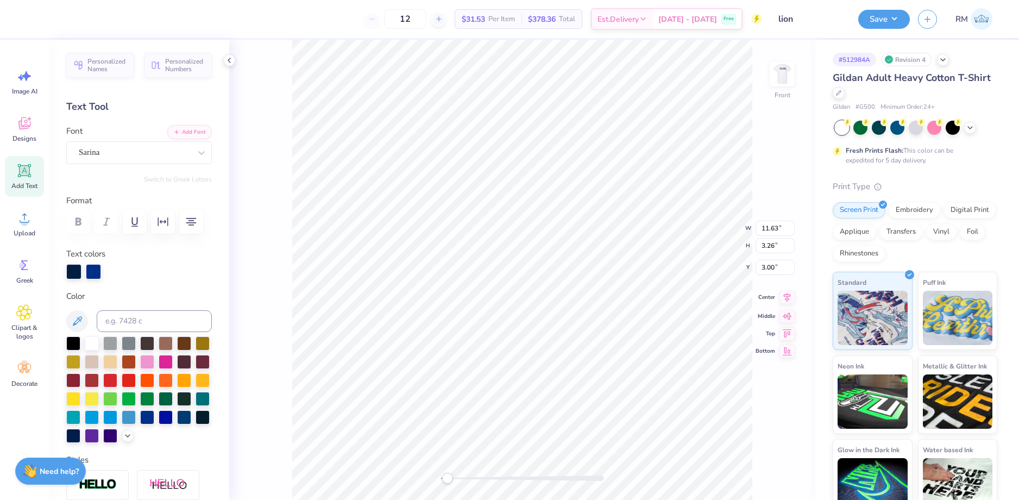
click at [787, 298] on icon at bounding box center [787, 297] width 15 height 13
click at [785, 292] on icon at bounding box center [787, 288] width 15 height 13
drag, startPoint x: 771, startPoint y: 222, endPoint x: 778, endPoint y: 221, distance: 7.1
click at [778, 221] on input "11.63" at bounding box center [775, 219] width 39 height 15
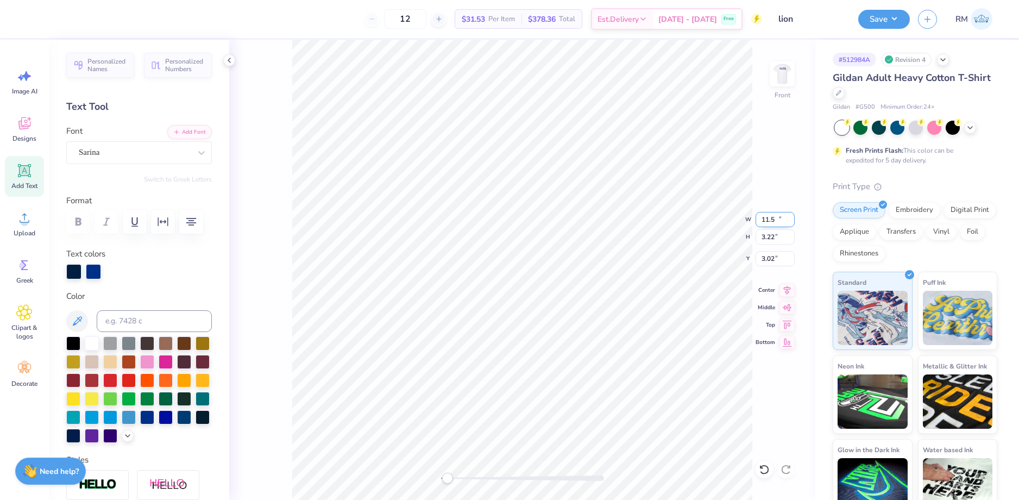
type input "11.50"
type input "3.22"
click at [775, 261] on input "3.02" at bounding box center [775, 258] width 39 height 15
type input "3"
click at [791, 286] on icon at bounding box center [787, 288] width 15 height 13
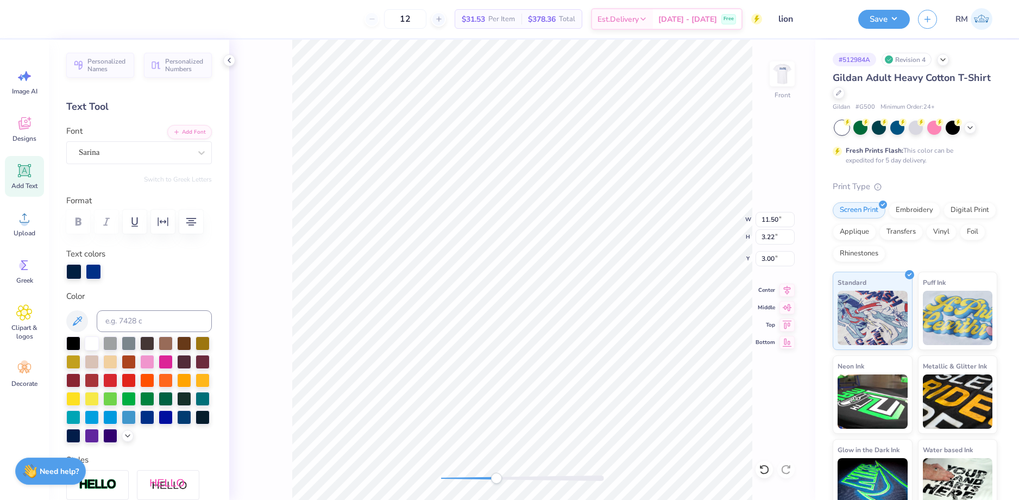
scroll to position [9, 3]
type input "0.37"
type input "5.89"
type input "11.50"
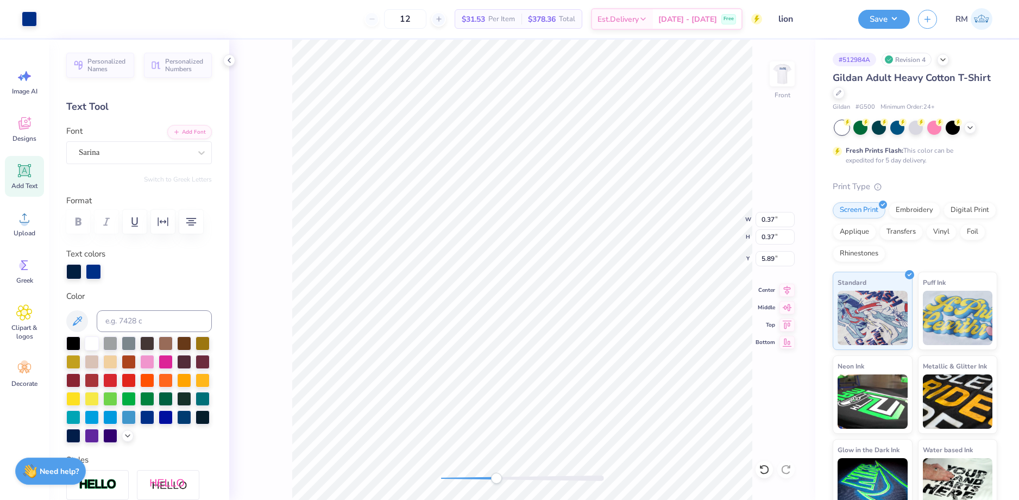
type input "3.22"
click at [768, 263] on input "2.34" at bounding box center [775, 258] width 39 height 15
type input "3"
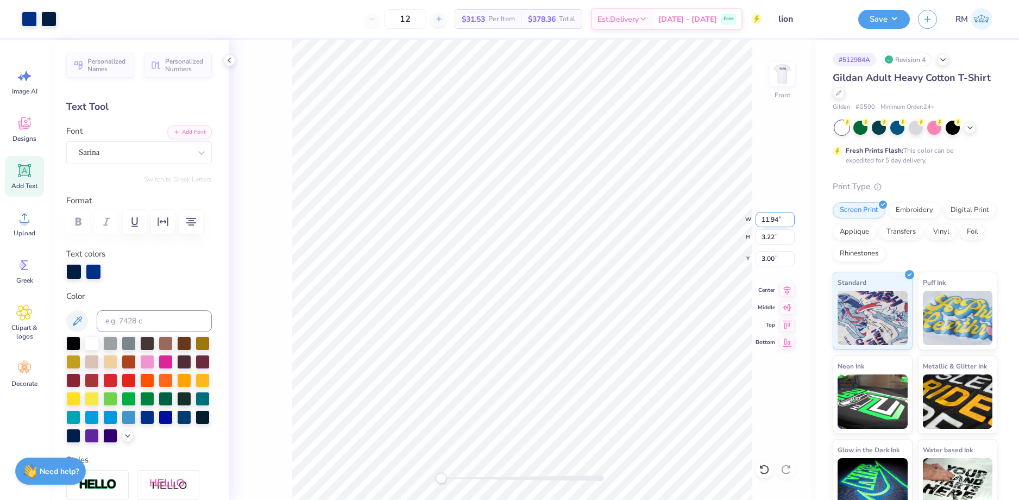
click at [774, 223] on input "11.94" at bounding box center [775, 219] width 39 height 15
type input "12.00"
type input "3.24"
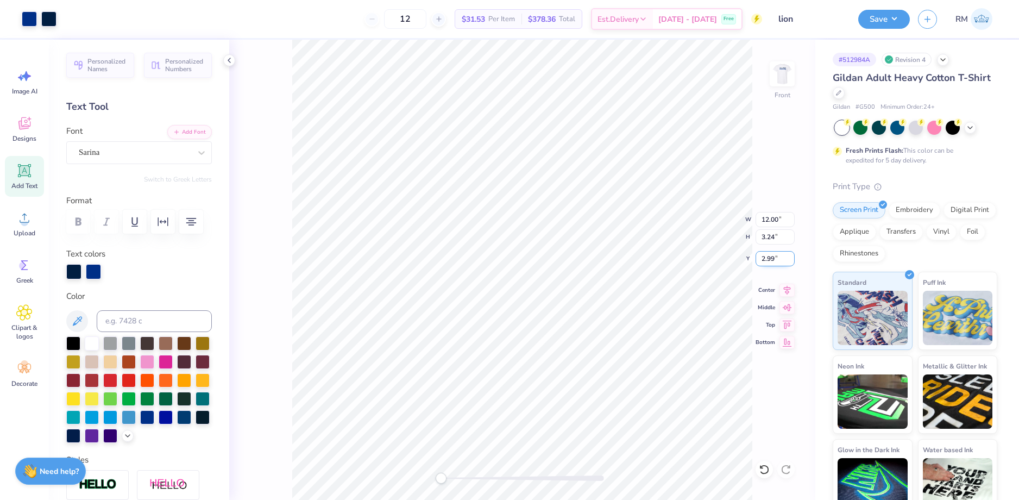
click at [770, 255] on input "2.99" at bounding box center [775, 258] width 39 height 15
type input "3.00"
click at [764, 466] on icon at bounding box center [764, 469] width 11 height 11
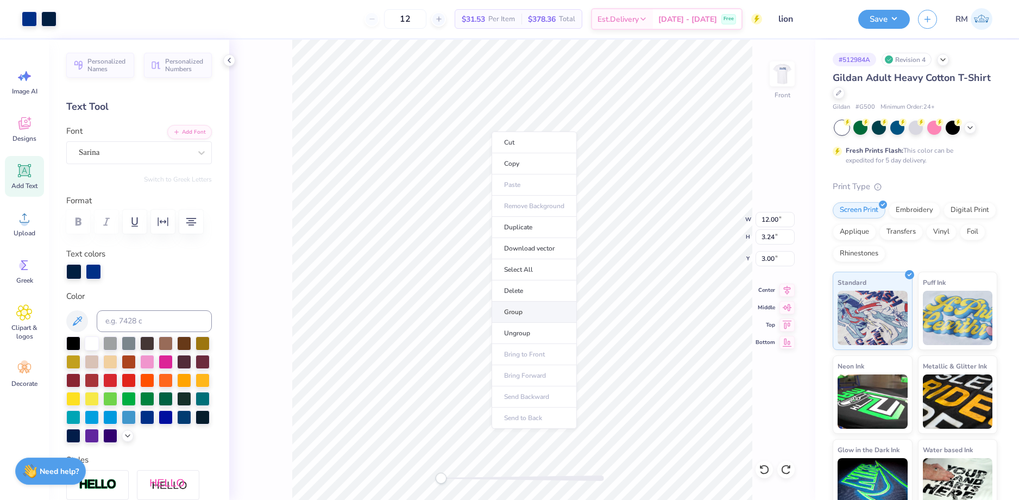
click at [527, 310] on li "Group" at bounding box center [534, 312] width 85 height 21
click at [774, 84] on img at bounding box center [782, 73] width 43 height 43
click at [765, 219] on input "9.88" at bounding box center [775, 219] width 39 height 15
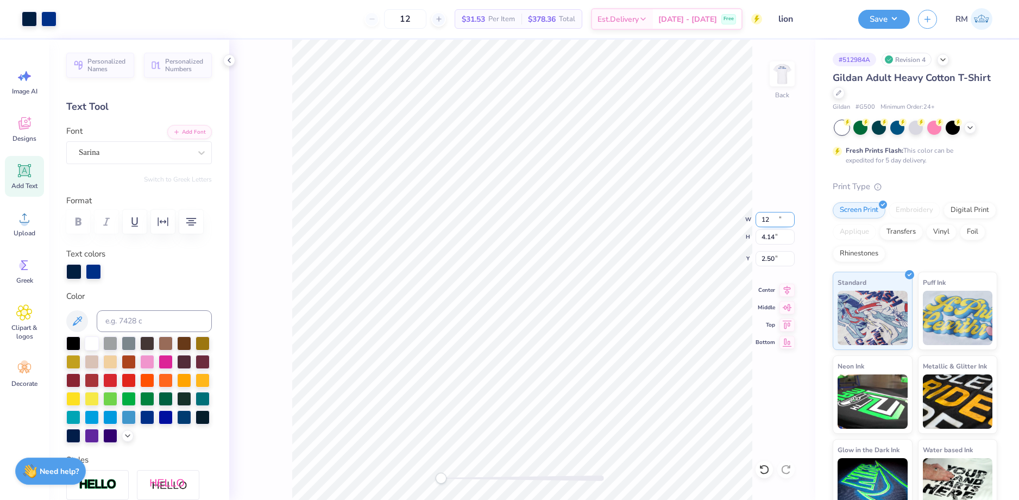
type input "12.00"
type input "4.14"
type input "2.50"
click at [773, 258] on input "2.50" at bounding box center [775, 258] width 39 height 15
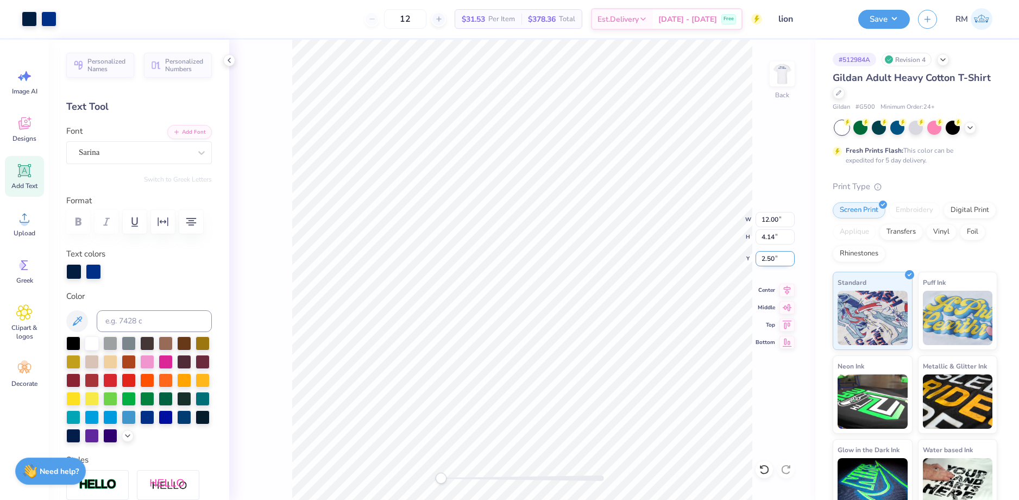
click at [773, 258] on input "2.50" at bounding box center [775, 258] width 39 height 15
click at [734, 272] on div "Back W 12.00 12.00 " H 4.14 4.14 " Y 2.50 2.50 " Center Middle Top Bottom" at bounding box center [522, 270] width 586 height 460
click at [768, 258] on input "2.50" at bounding box center [775, 258] width 39 height 15
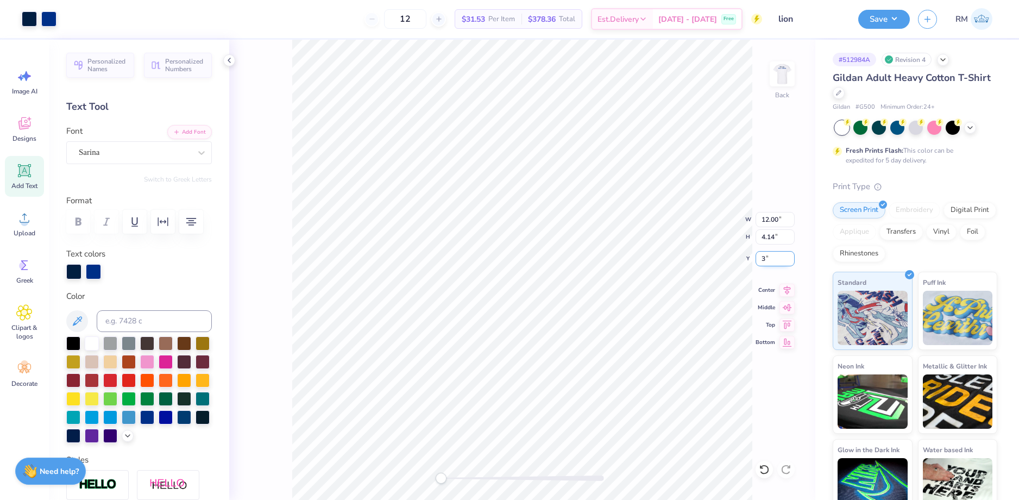
type input "3"
click at [787, 286] on icon at bounding box center [787, 288] width 15 height 13
click at [885, 26] on button "Save" at bounding box center [885, 17] width 52 height 19
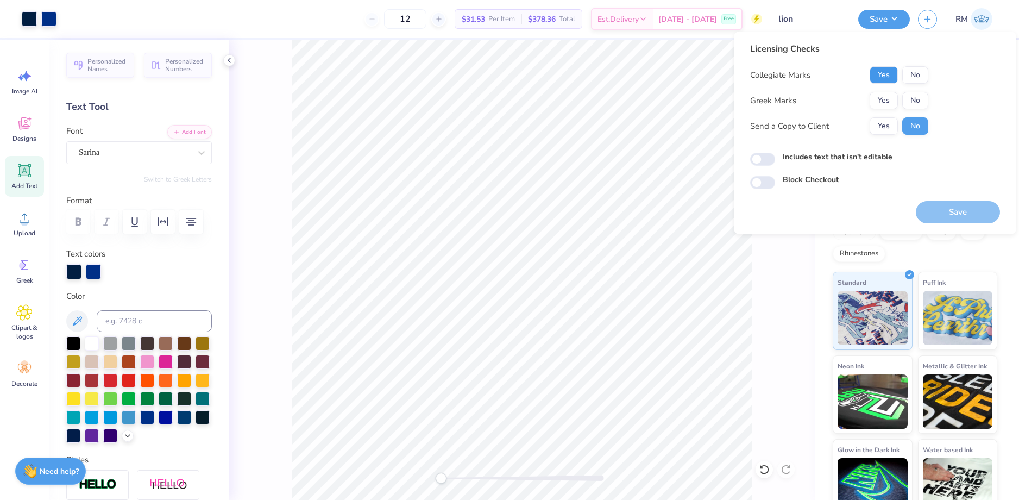
click at [881, 79] on button "Yes" at bounding box center [884, 74] width 28 height 17
click at [918, 102] on button "No" at bounding box center [916, 100] width 26 height 17
click at [942, 210] on button "Save" at bounding box center [958, 212] width 84 height 22
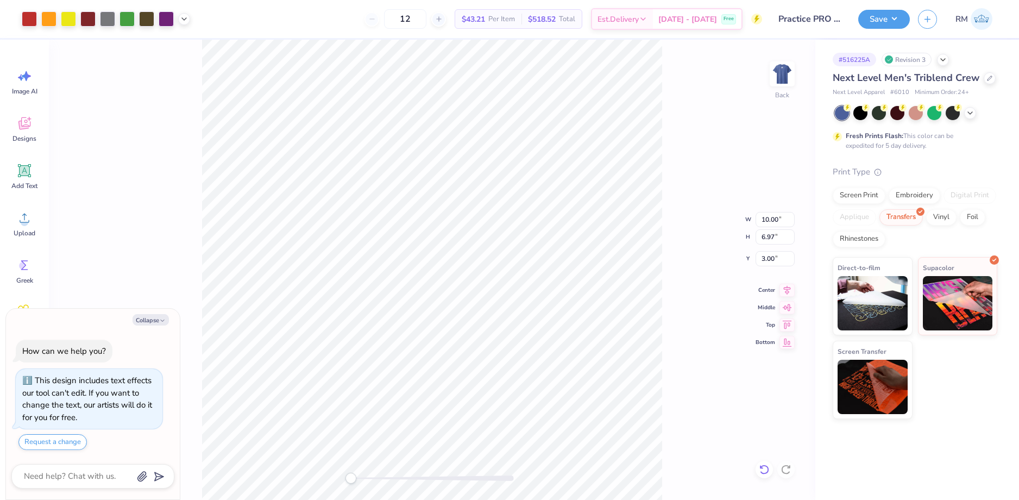
click at [765, 470] on icon at bounding box center [764, 469] width 11 height 11
type textarea "x"
type input "5.41"
type textarea "x"
type input "2.28"
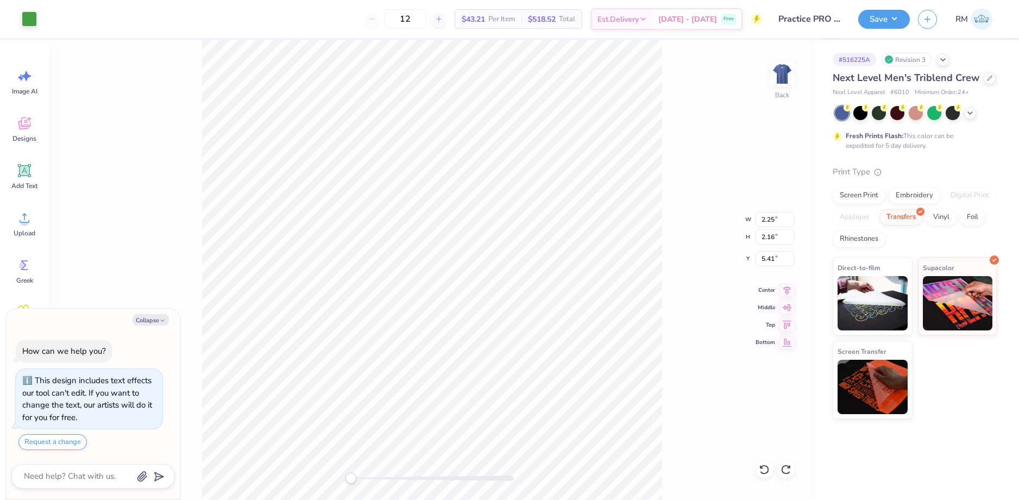
type input "4.57"
click at [492, 373] on li "Group" at bounding box center [509, 375] width 85 height 21
type textarea "x"
type input "7.31"
type input "6.97"
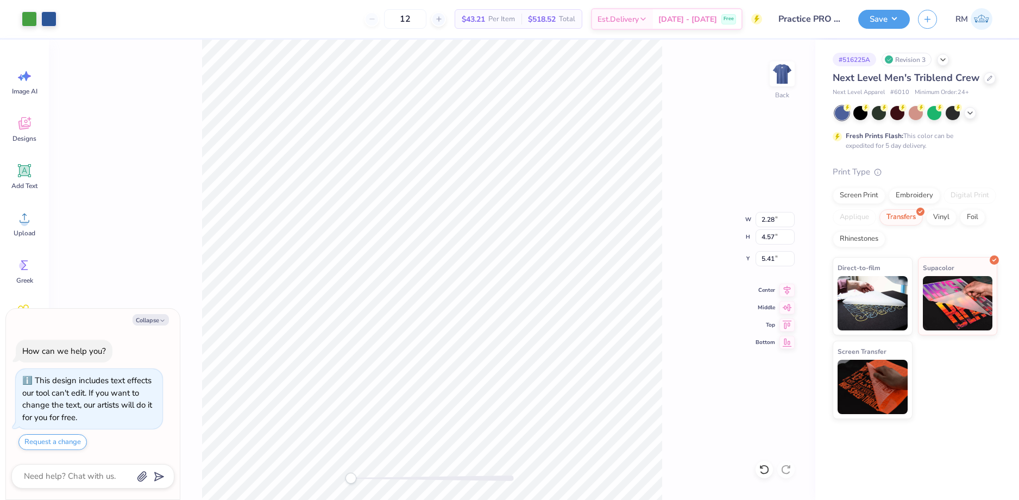
type input "3.00"
type textarea "x"
type input "5.93"
type input "5.66"
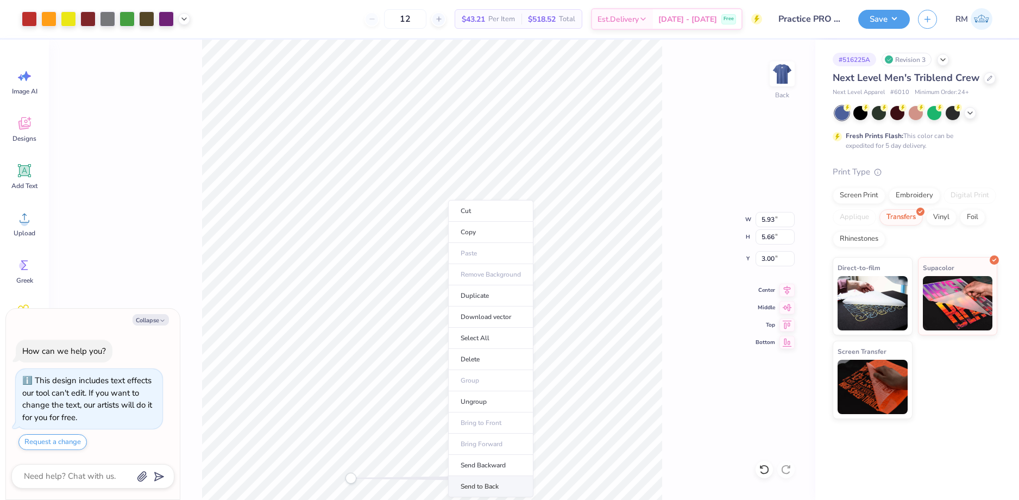
click at [486, 485] on li "Send to Back" at bounding box center [490, 486] width 85 height 21
click at [785, 285] on icon at bounding box center [787, 288] width 15 height 13
type textarea "x"
type input "5.78"
type input "5.52"
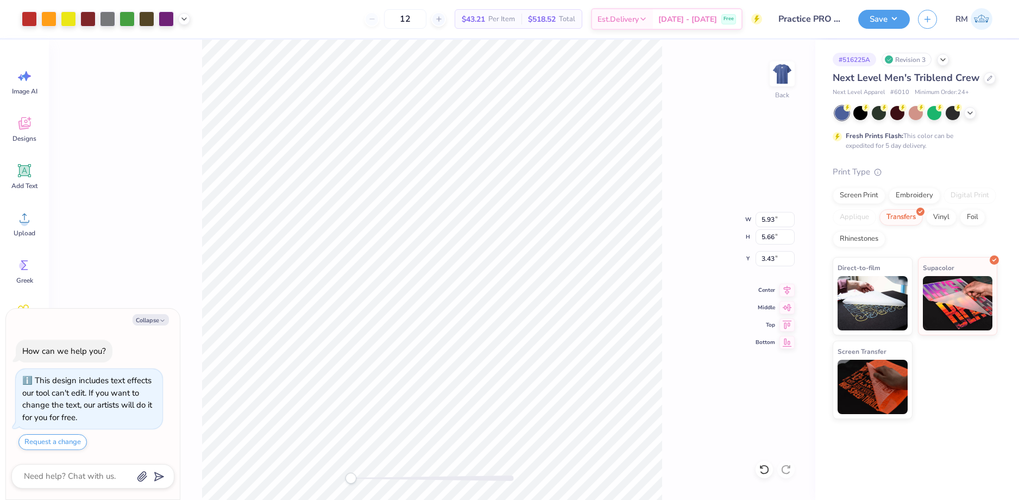
type input "3.63"
click at [785, 287] on icon at bounding box center [787, 288] width 15 height 13
click at [17, 218] on icon at bounding box center [24, 218] width 16 height 16
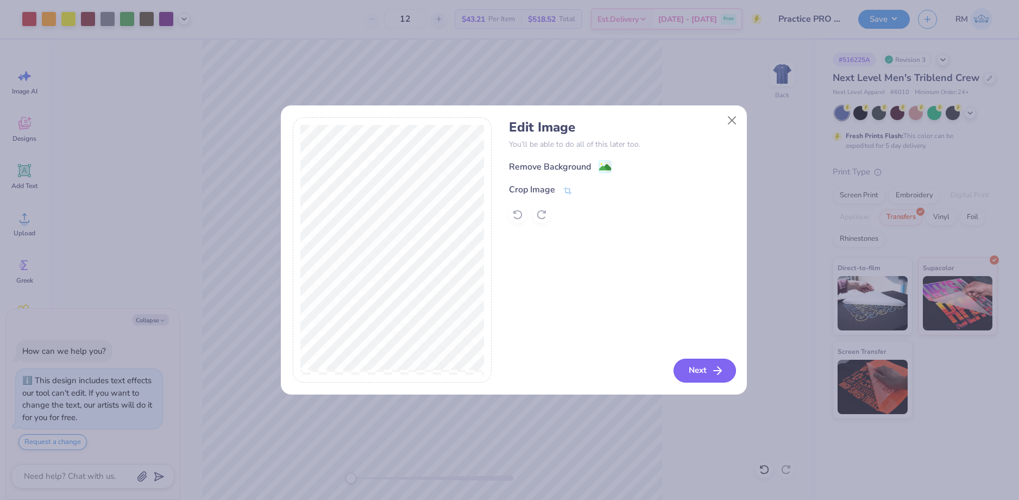
click at [697, 364] on button "Next" at bounding box center [705, 371] width 62 height 24
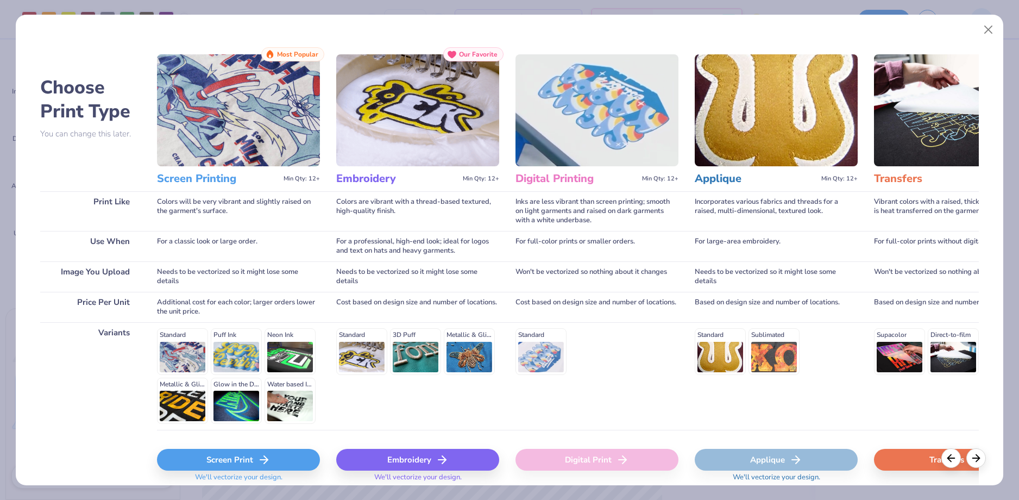
click at [918, 461] on div "Transfers" at bounding box center [955, 460] width 163 height 22
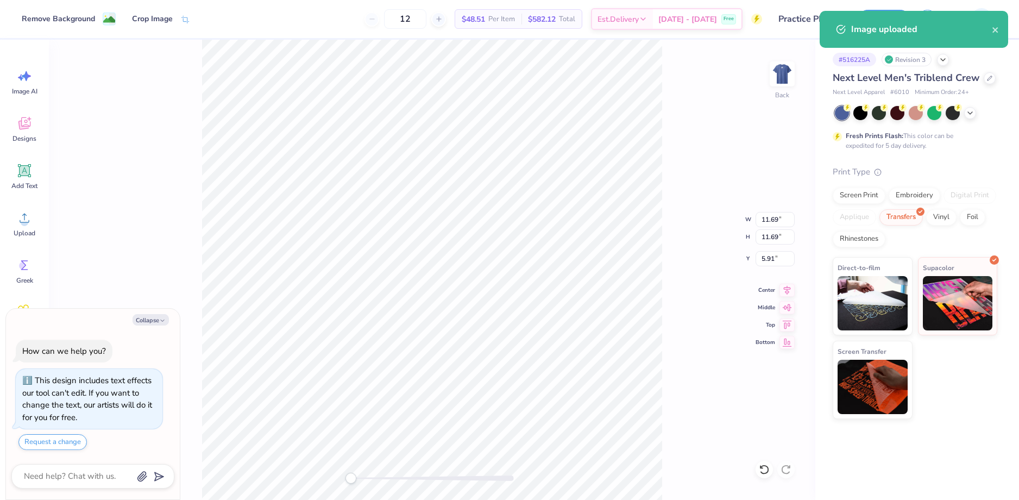
type textarea "x"
type input "3.25"
type input "14.35"
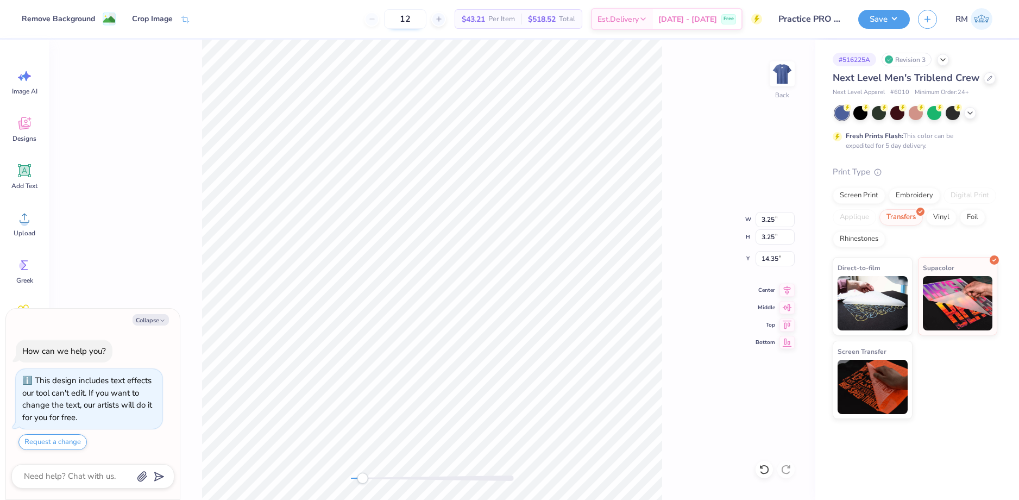
type textarea "x"
type input "1.02"
type input "8.31"
type textarea "x"
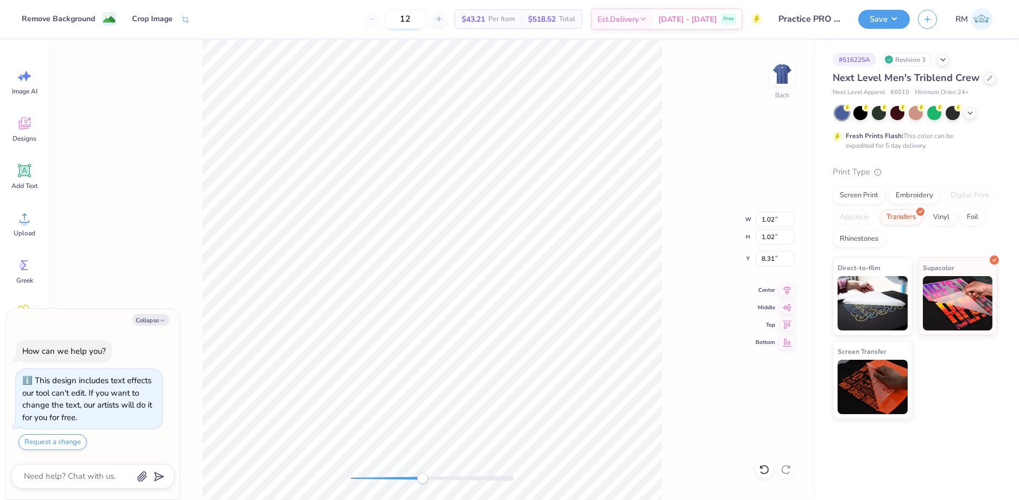
type input "1.06"
type input "7.77"
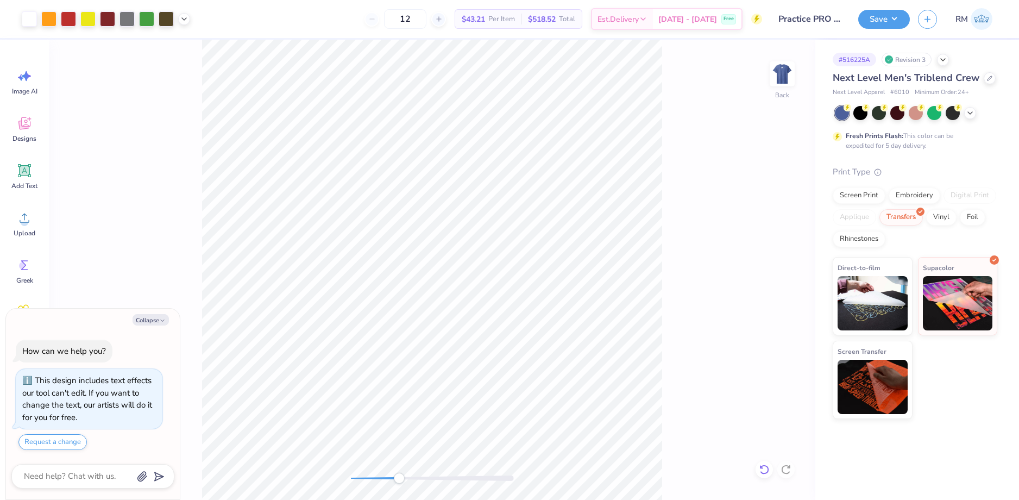
click at [761, 468] on icon at bounding box center [762, 467] width 2 height 2
click at [765, 470] on icon at bounding box center [764, 469] width 11 height 11
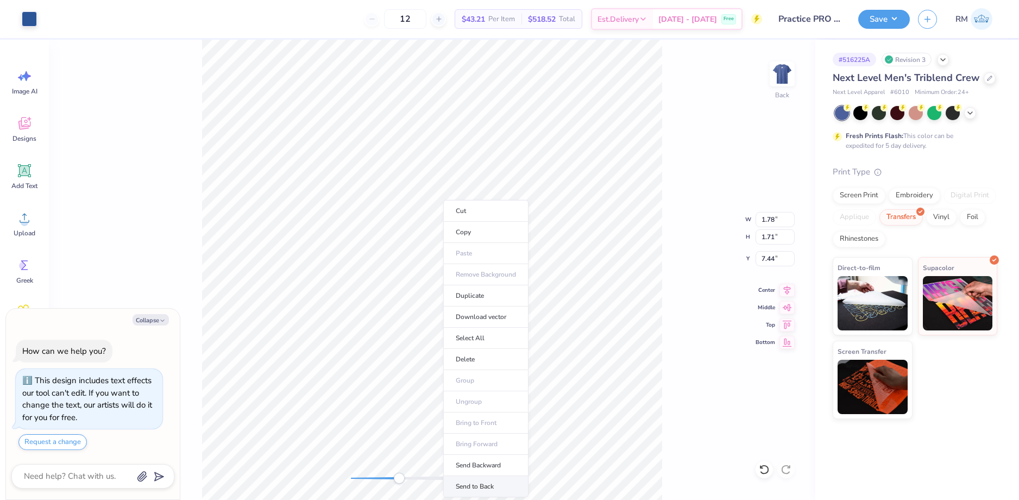
click at [481, 481] on li "Send to Back" at bounding box center [485, 486] width 85 height 21
type textarea "x"
type input "1.78"
type input "1.71"
type input "7.44"
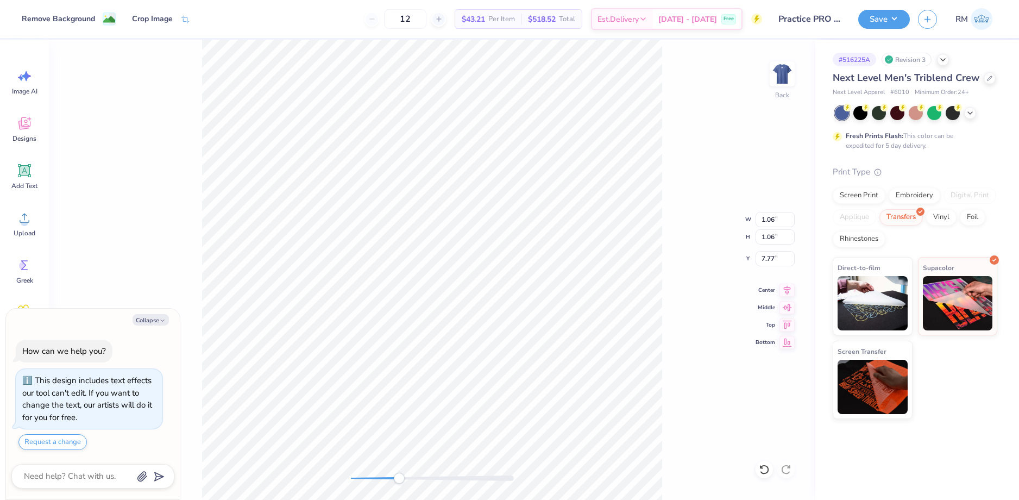
type textarea "x"
type input "1.78"
type input "1.71"
type input "7.44"
click at [783, 289] on icon at bounding box center [787, 288] width 15 height 13
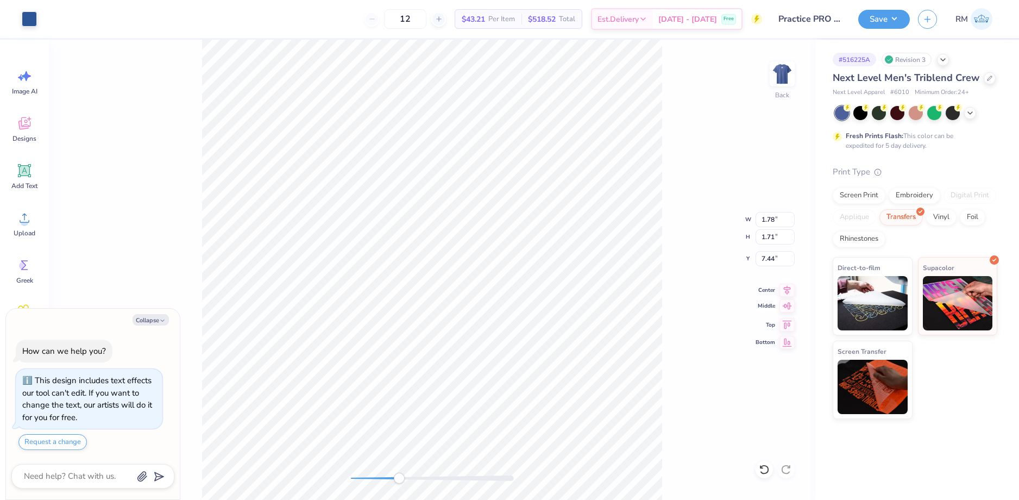
click at [790, 303] on icon at bounding box center [787, 306] width 9 height 7
type textarea "x"
type input "10.89"
type textarea "x"
type input "7.44"
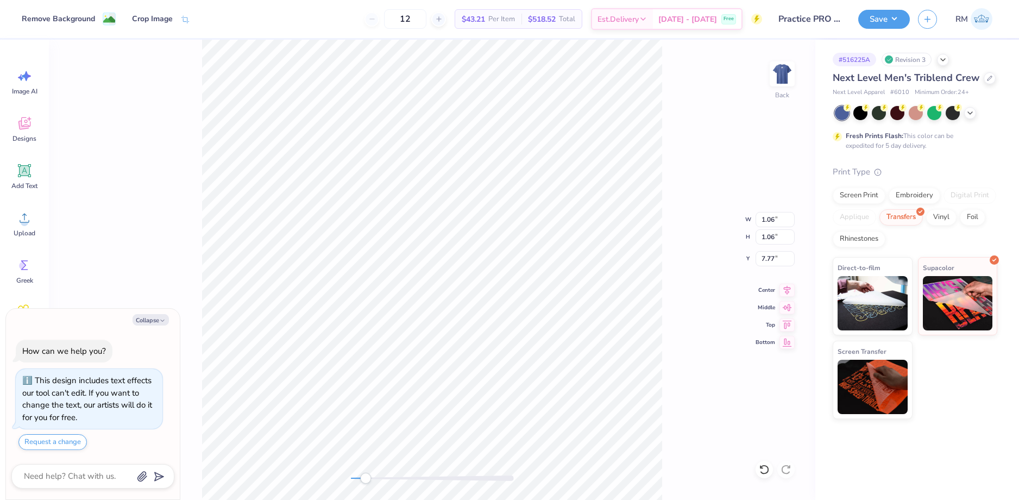
type textarea "x"
type input "1.78"
type input "1.71"
type input "7.44"
click at [519, 373] on li "Group" at bounding box center [523, 375] width 85 height 21
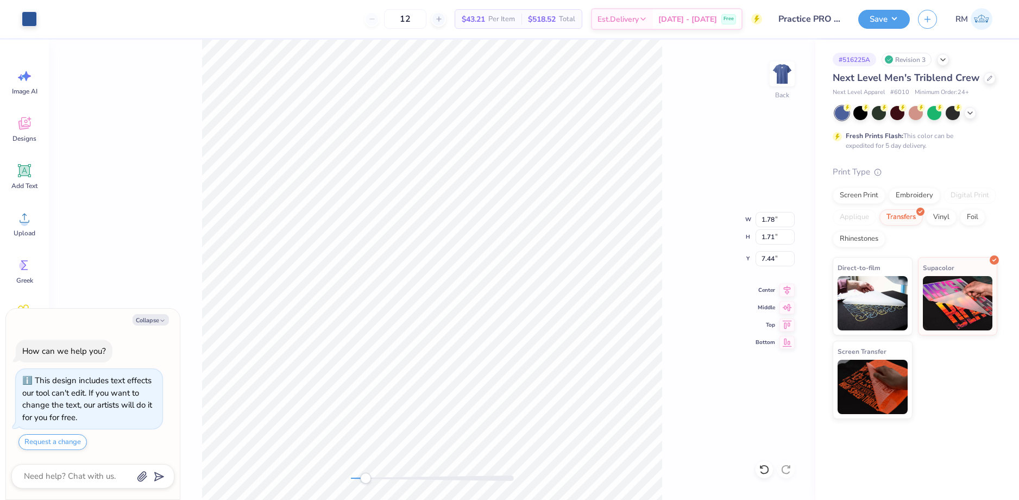
type textarea "x"
type input "5.76"
type input "5.52"
type input "3.63"
click at [532, 480] on li "Send to Back" at bounding box center [530, 486] width 85 height 21
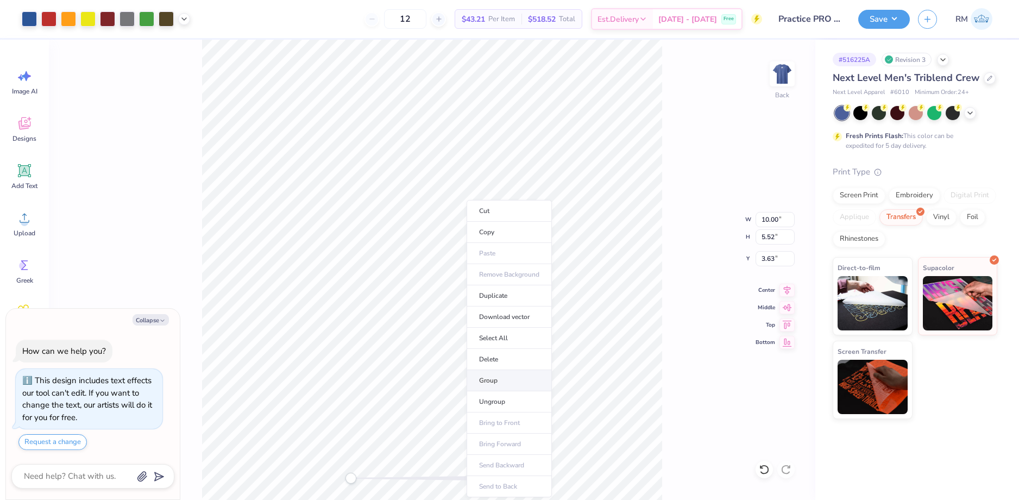
click at [510, 383] on li "Group" at bounding box center [509, 380] width 85 height 21
type textarea "x"
click at [773, 259] on input "3.63" at bounding box center [775, 258] width 39 height 15
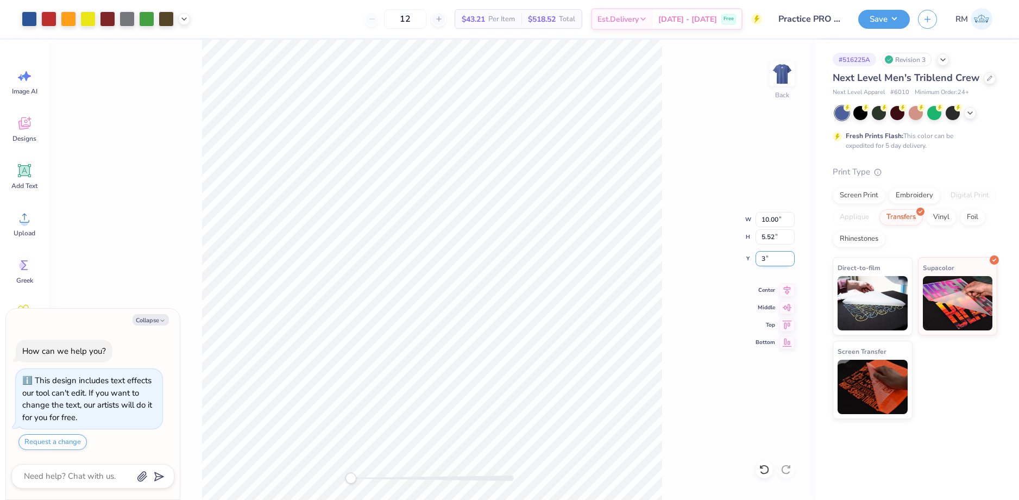
type input "3"
click at [780, 77] on img at bounding box center [782, 73] width 43 height 43
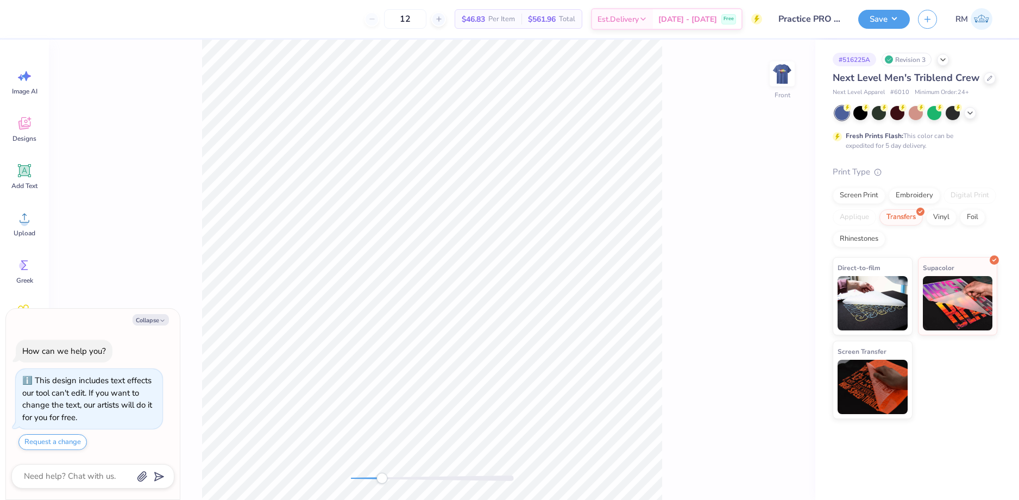
click at [245, 32] on div "12 $46.83 Per Item $561.96 Total Est. Delivery Sep 23 - 26 Free Design Title Pr…" at bounding box center [509, 250] width 1019 height 500
click at [279, 34] on div "12 $46.83 Per Item $561.96 Total Est. Delivery Sep 23 - 26 Free Design Title Pr…" at bounding box center [509, 250] width 1019 height 500
click at [714, 347] on div "Front" at bounding box center [432, 270] width 767 height 460
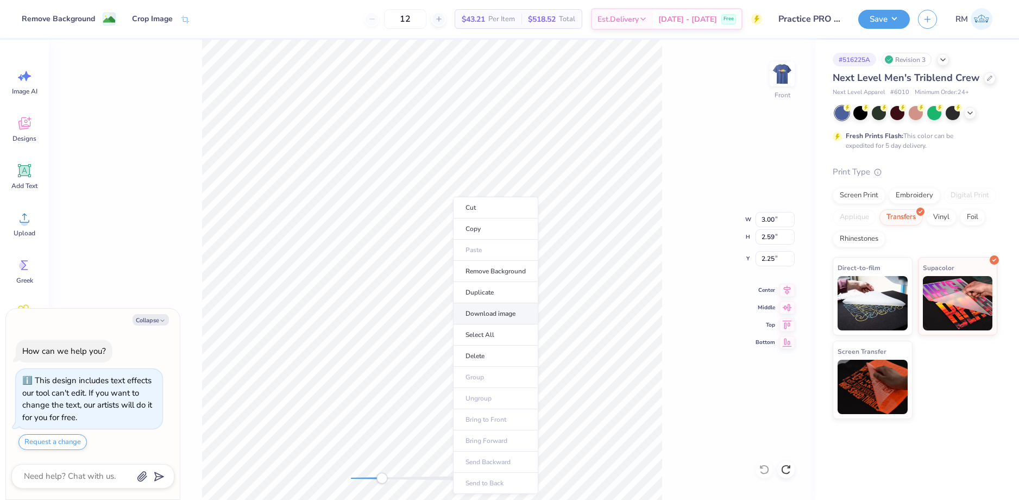
click at [486, 314] on li "Download image" at bounding box center [495, 313] width 85 height 21
click at [788, 292] on icon at bounding box center [787, 288] width 15 height 13
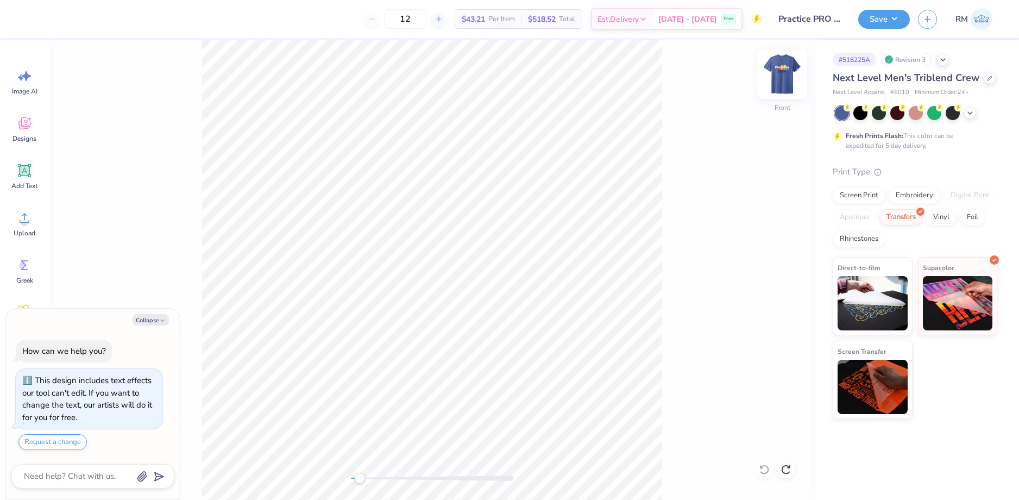
click at [778, 70] on img at bounding box center [782, 73] width 43 height 43
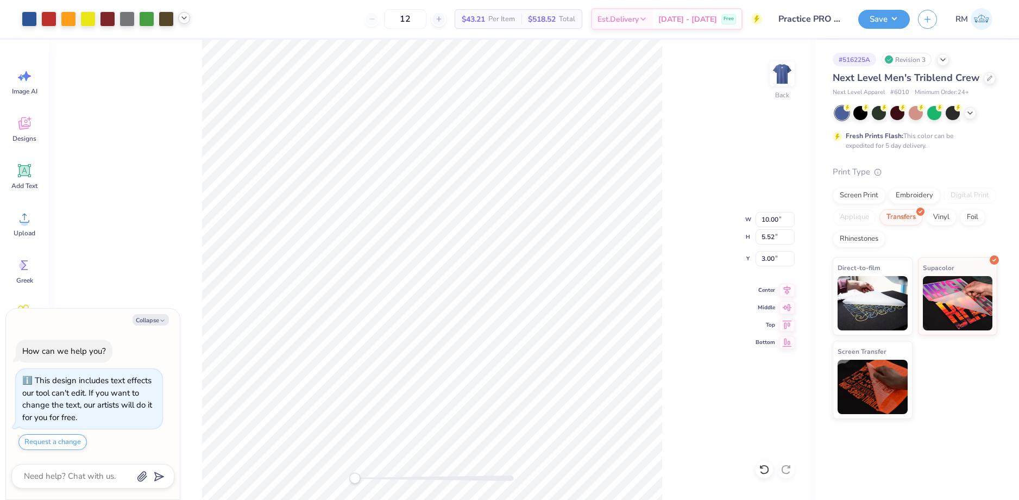
click at [184, 18] on polyline at bounding box center [184, 18] width 4 height 2
type textarea "x"
type input "0.82"
type input "7.38"
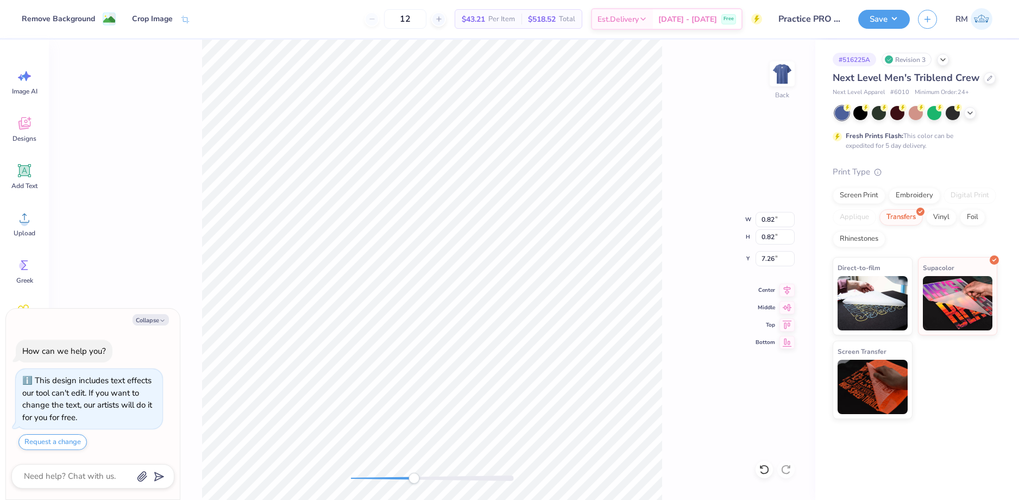
type textarea "x"
type input "1.78"
type input "1.71"
type input "6.81"
type textarea "x"
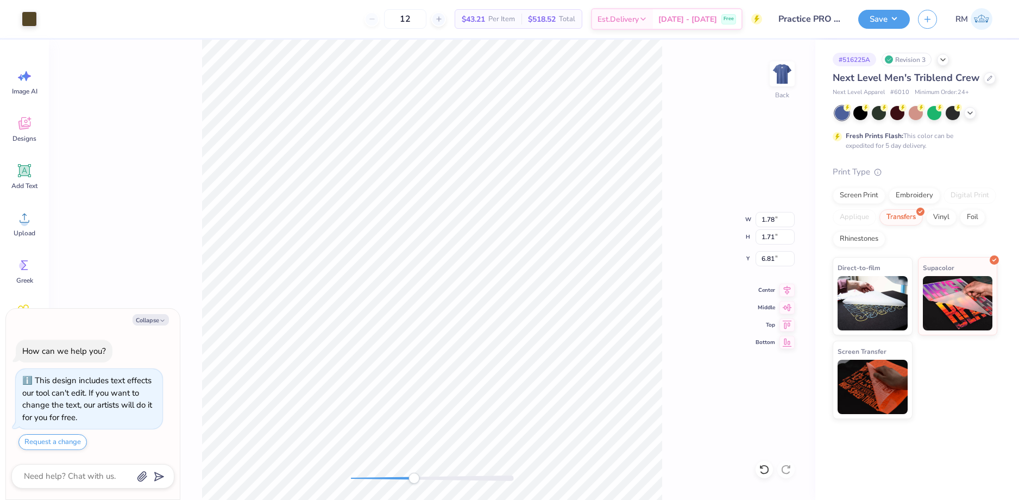
type input "3.62"
type input "4.91"
click at [357, 271] on li "Group" at bounding box center [377, 276] width 85 height 21
type textarea "x"
type input "5.76"
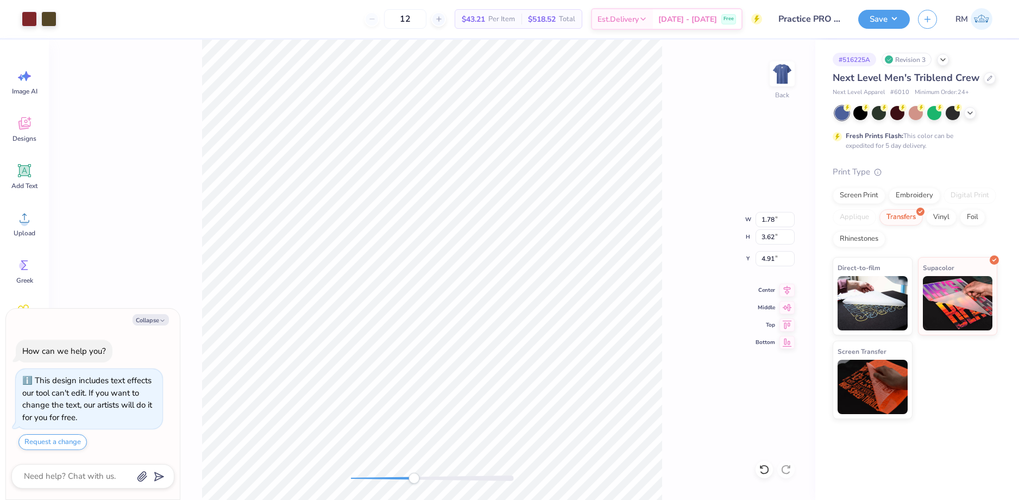
type input "5.52"
type input "3.00"
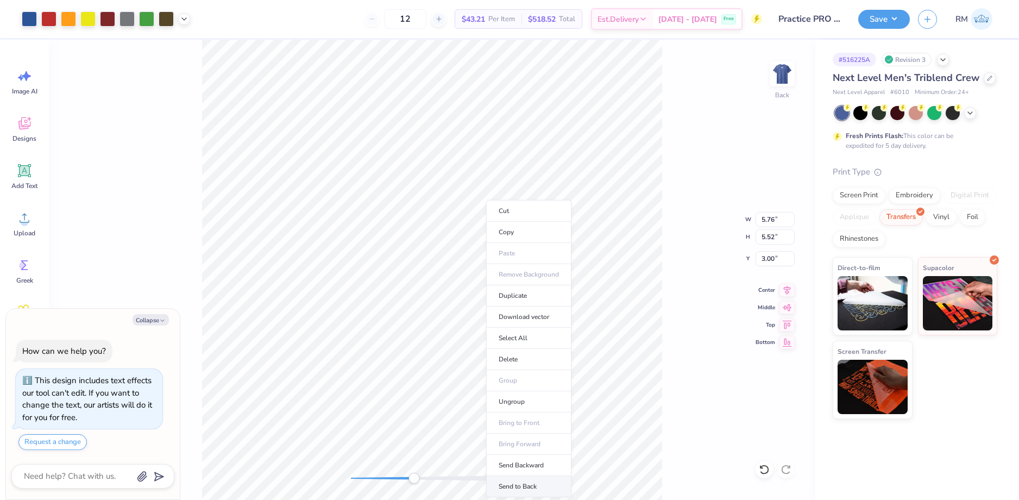
click at [506, 485] on li "Send to Back" at bounding box center [528, 486] width 85 height 21
click at [334, 463] on div "Back W 5.76 5.76 " H 5.52 5.52 " Y 3.00 3.00 " Center Middle Top Bottom" at bounding box center [432, 270] width 767 height 460
click at [404, 385] on li "Group" at bounding box center [423, 380] width 85 height 21
click at [782, 286] on icon at bounding box center [787, 288] width 15 height 13
type textarea "x"
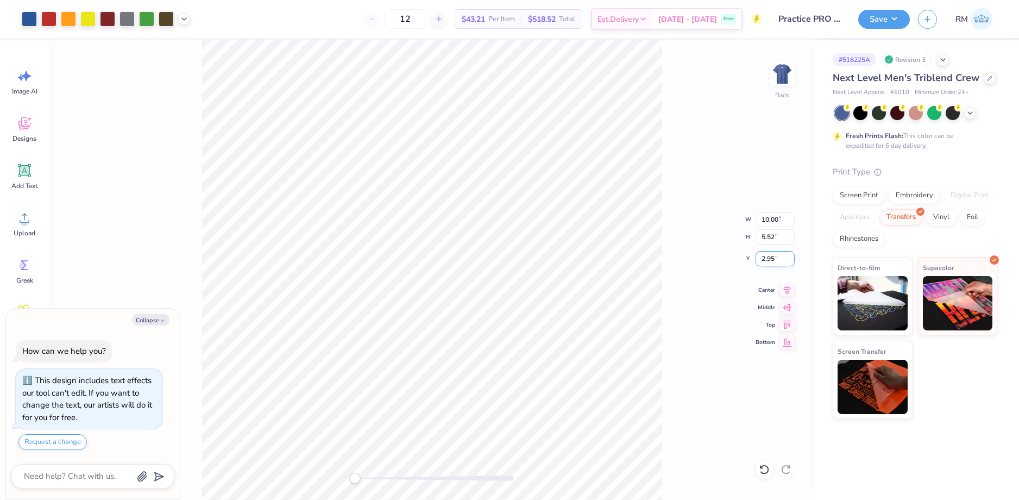
click at [756, 258] on input "2.95" at bounding box center [775, 258] width 39 height 15
type input "3"
click at [186, 21] on icon at bounding box center [184, 18] width 9 height 9
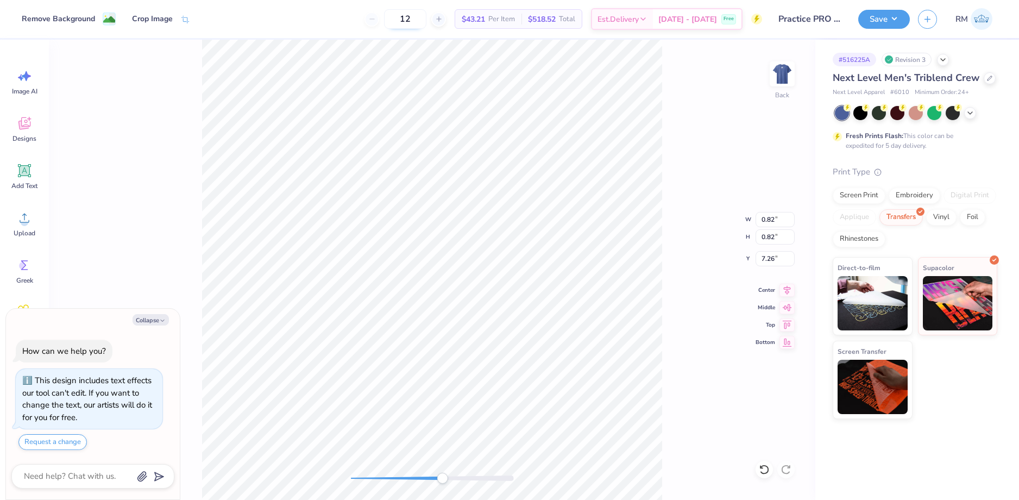
type textarea "x"
type input "1.02"
type input "7.13"
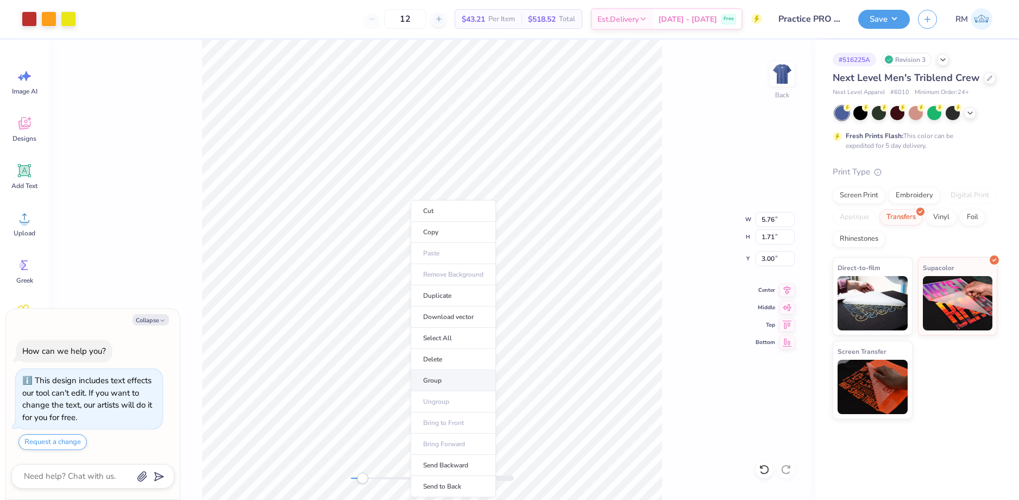
click at [428, 378] on li "Group" at bounding box center [453, 380] width 85 height 21
type textarea "x"
type input "5.52"
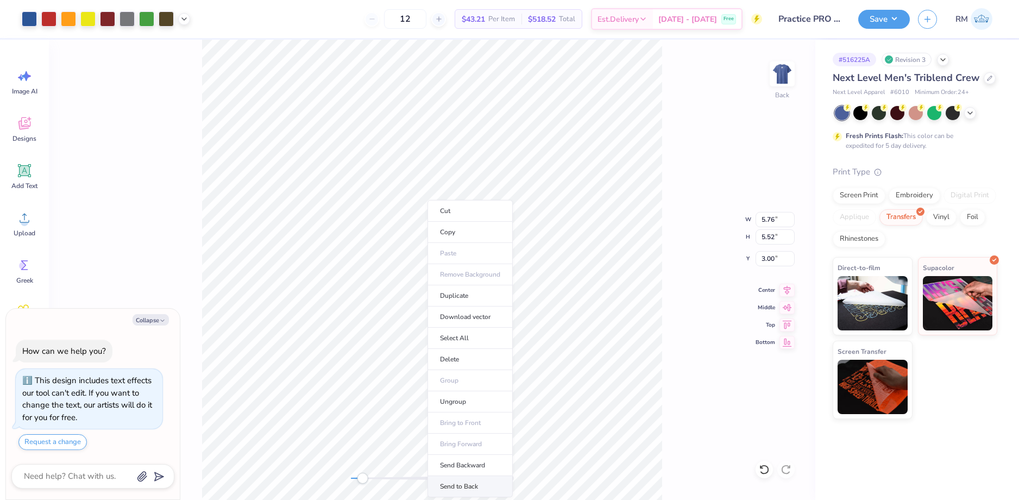
click at [454, 479] on li "Send to Back" at bounding box center [470, 486] width 85 height 21
click at [576, 376] on li "Group" at bounding box center [594, 380] width 85 height 21
click at [890, 20] on button "Save" at bounding box center [885, 17] width 52 height 19
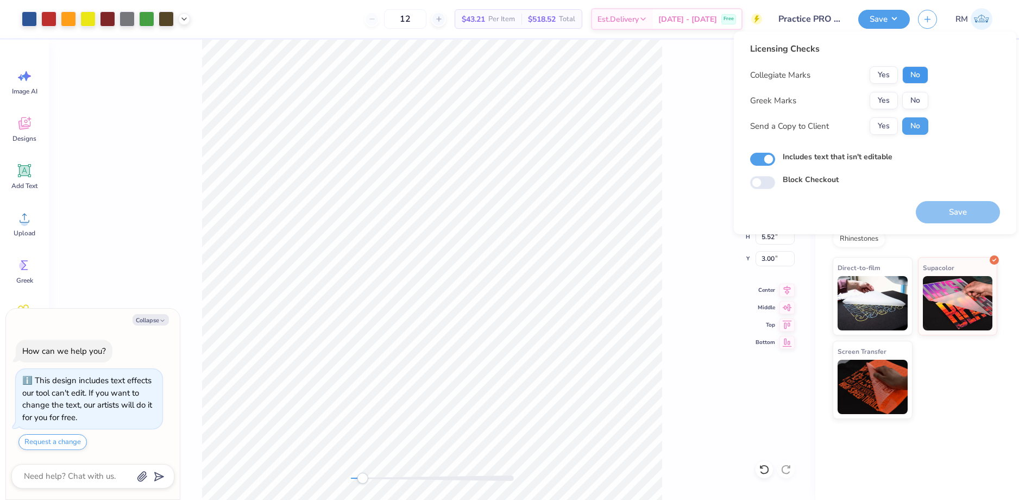
click at [910, 79] on button "No" at bounding box center [916, 74] width 26 height 17
click at [912, 99] on button "No" at bounding box center [916, 100] width 26 height 17
click at [938, 209] on button "Save" at bounding box center [958, 212] width 84 height 22
type textarea "x"
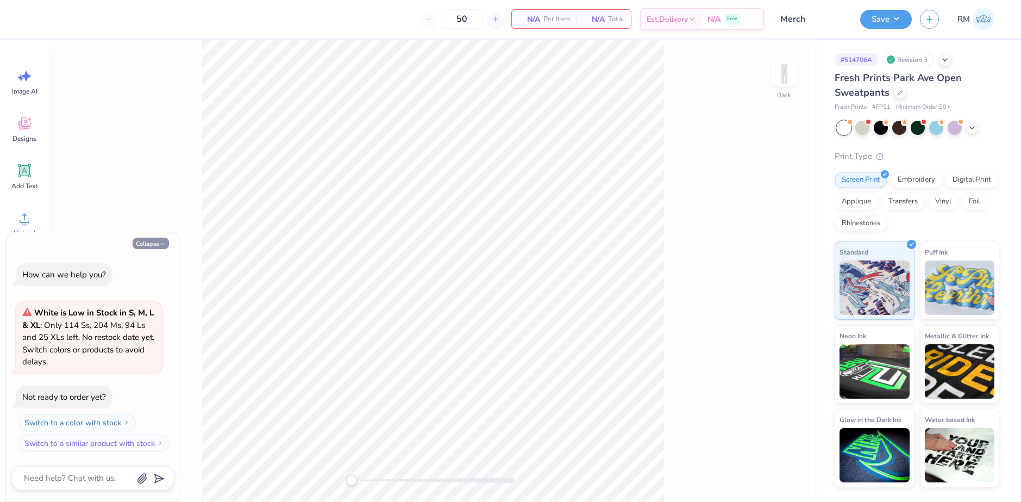
click at [156, 243] on button "Collapse" at bounding box center [151, 242] width 36 height 11
type textarea "x"
